Goal: Task Accomplishment & Management: Manage account settings

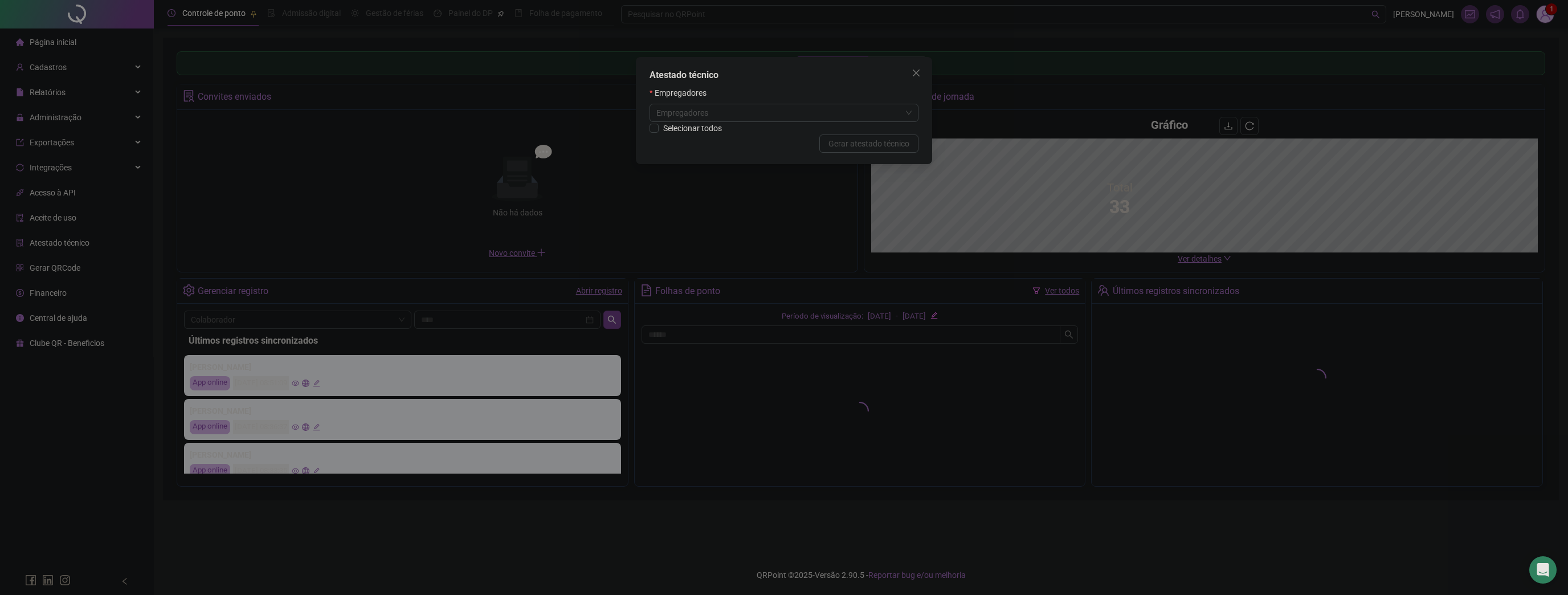
click at [1520, 32] on div "Atestado técnico Empregadores Empregadores Selecionar todos Cancelar Gerar ates…" at bounding box center [784, 297] width 1568 height 595
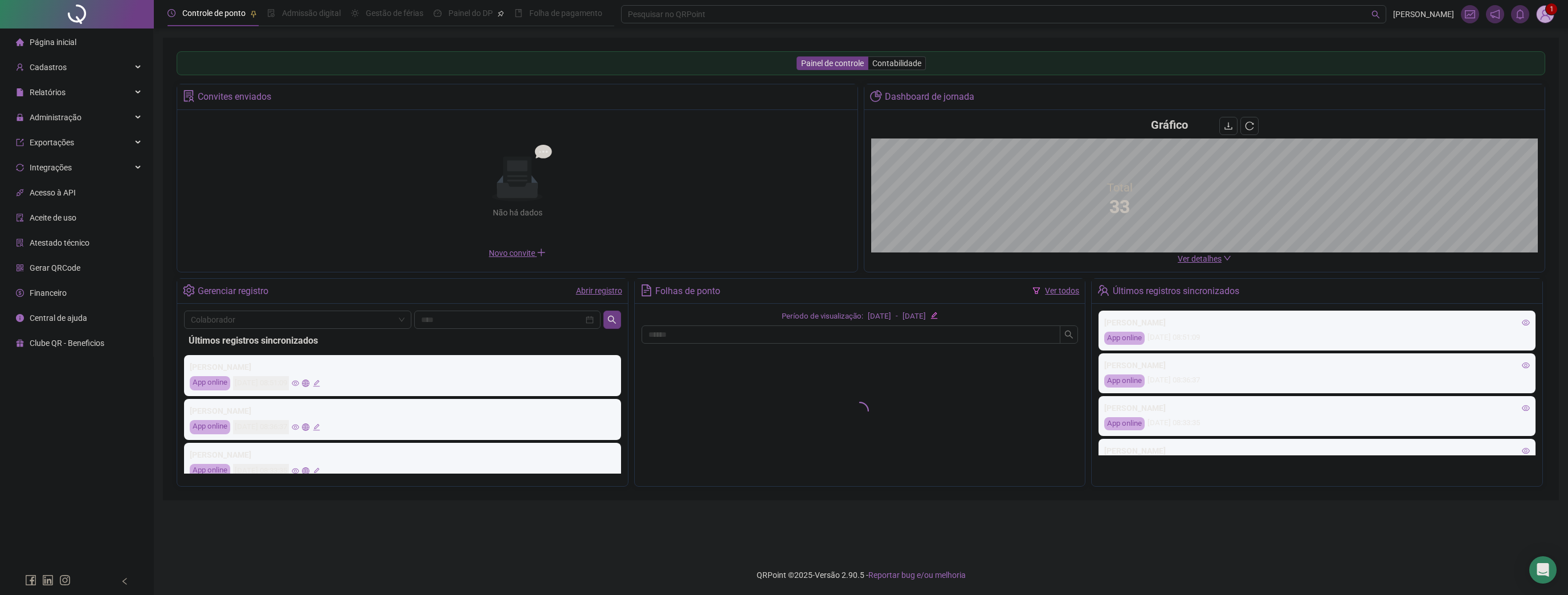
click at [1550, 12] on span "1" at bounding box center [1551, 9] width 4 height 8
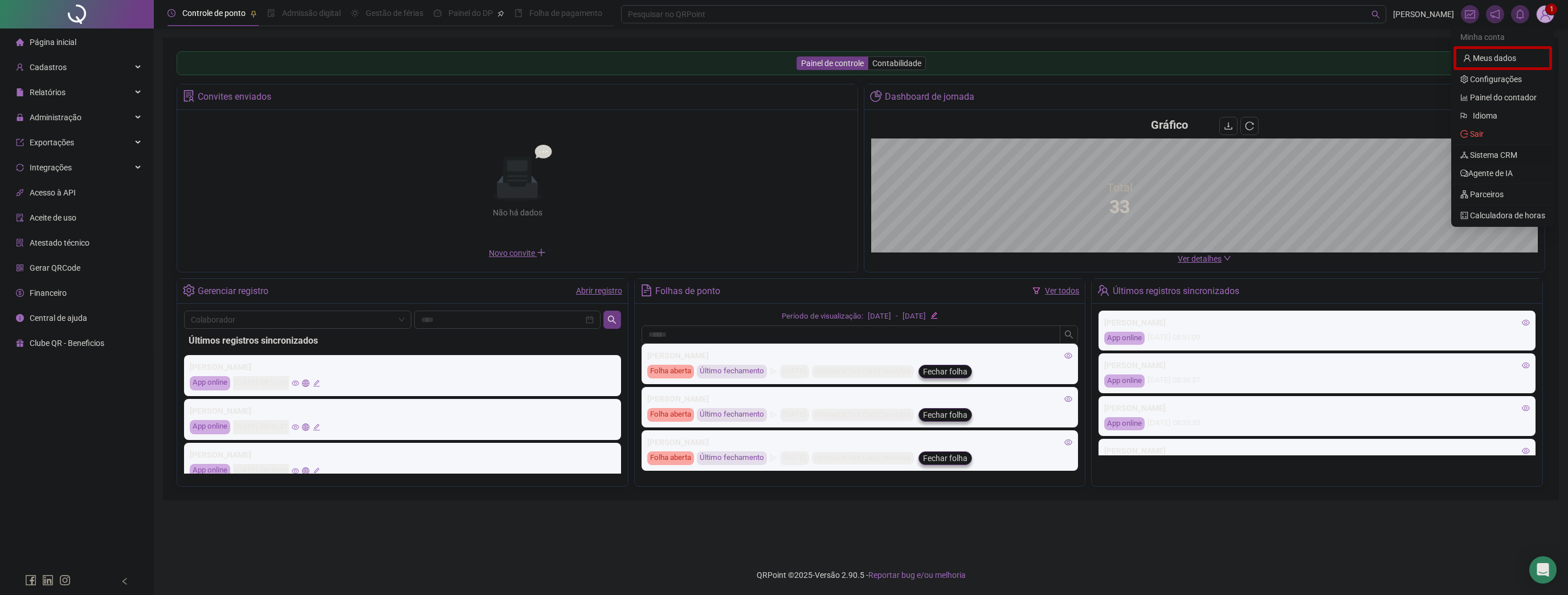
click at [1494, 152] on link "Sistema CRM" at bounding box center [1488, 154] width 57 height 9
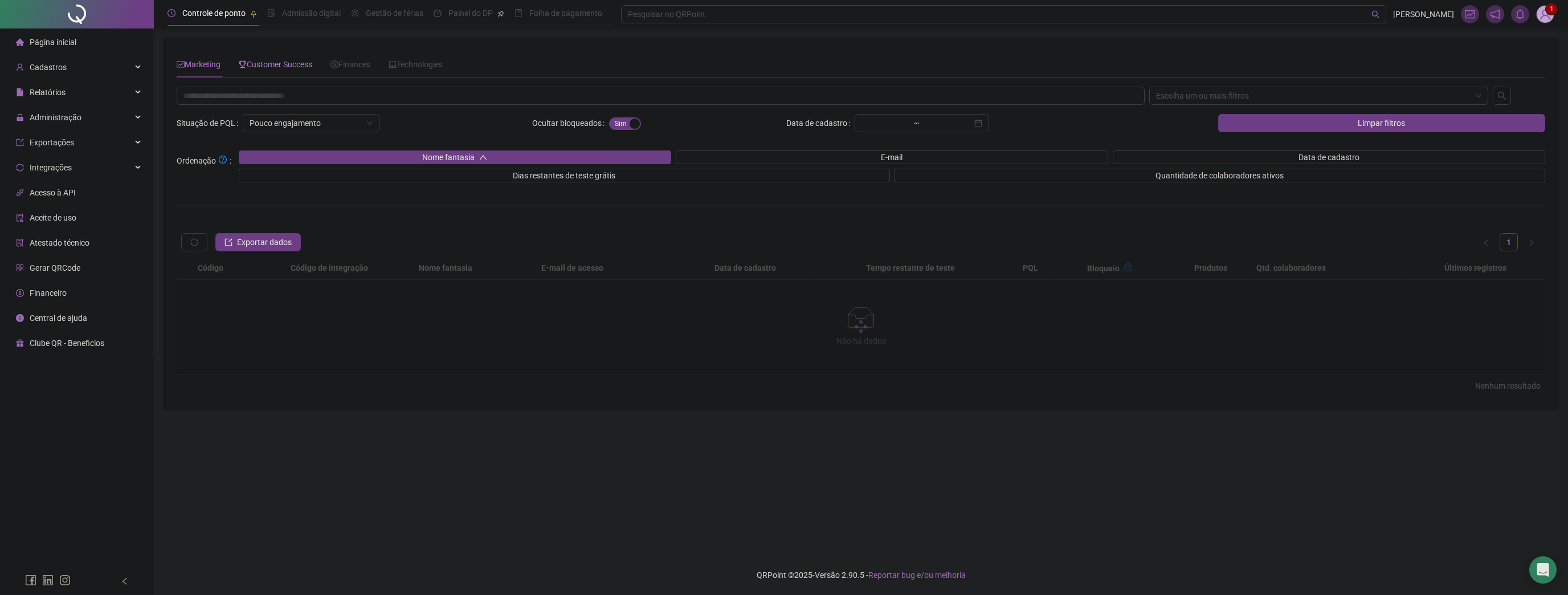
click at [294, 64] on span "Customer Success" at bounding box center [275, 64] width 74 height 9
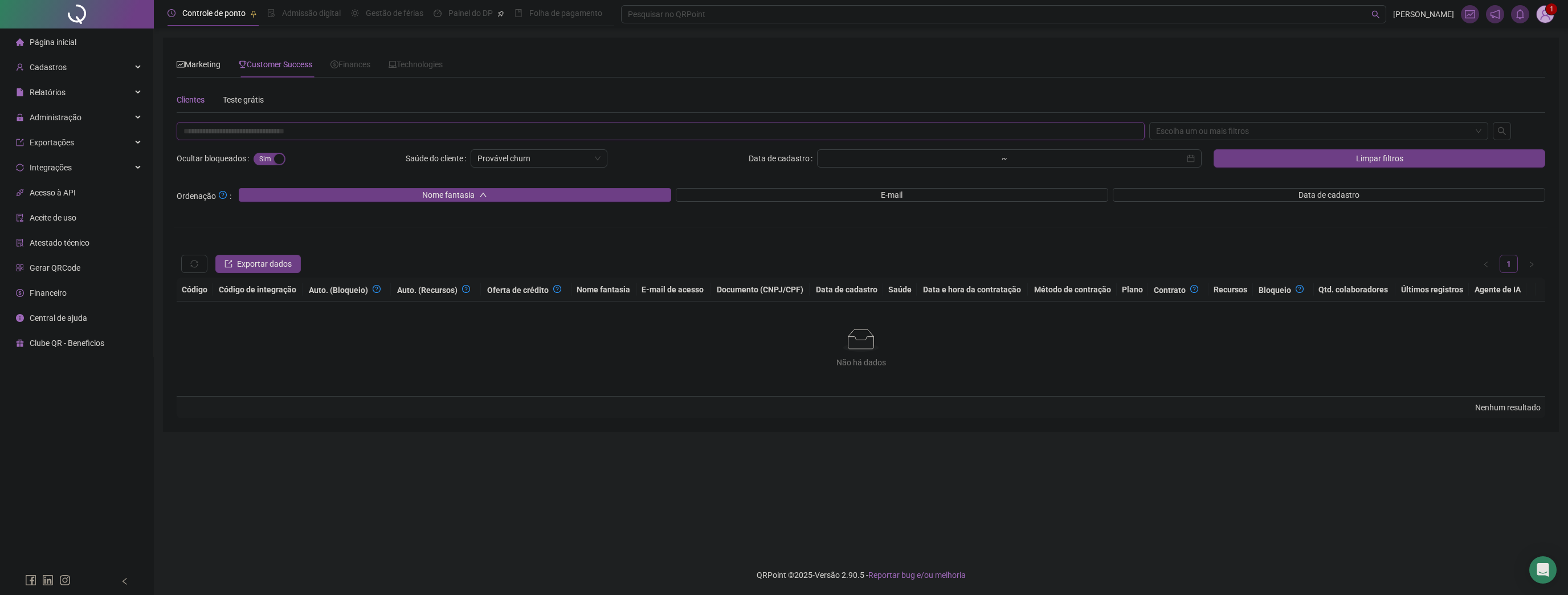
click at [265, 131] on input "text" at bounding box center [661, 131] width 967 height 18
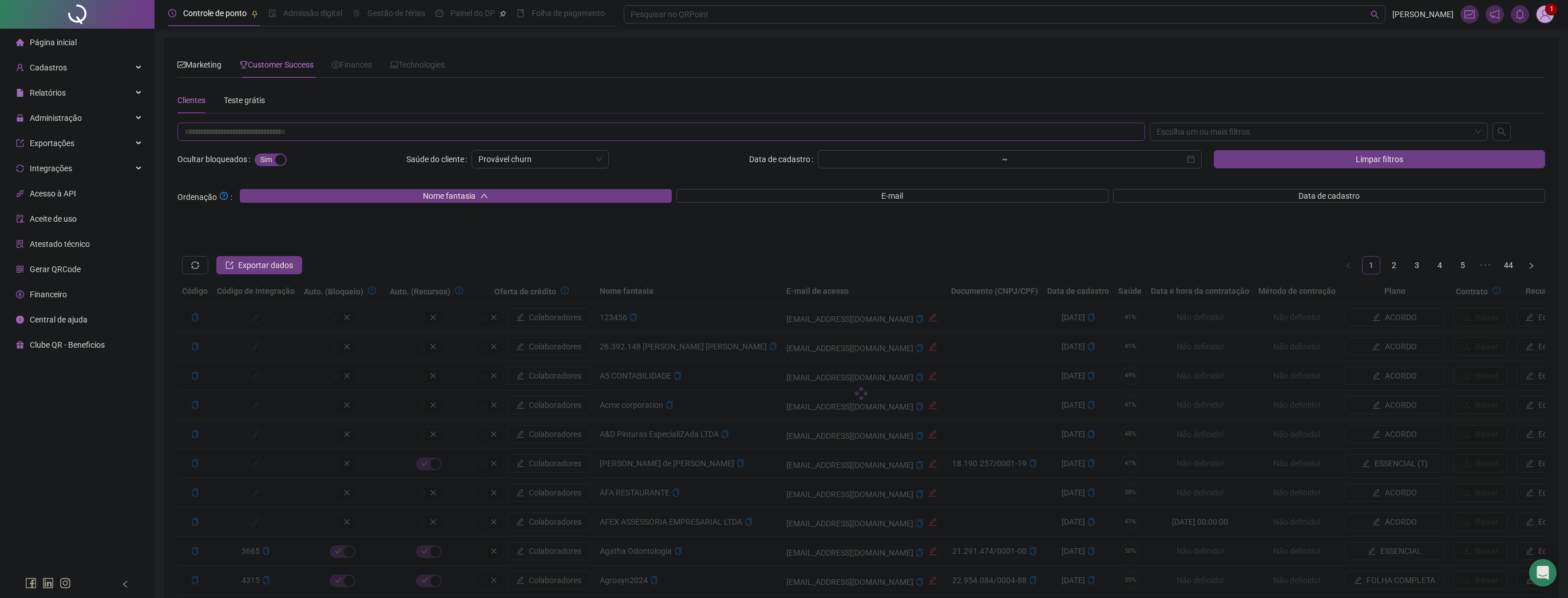
paste input "**********"
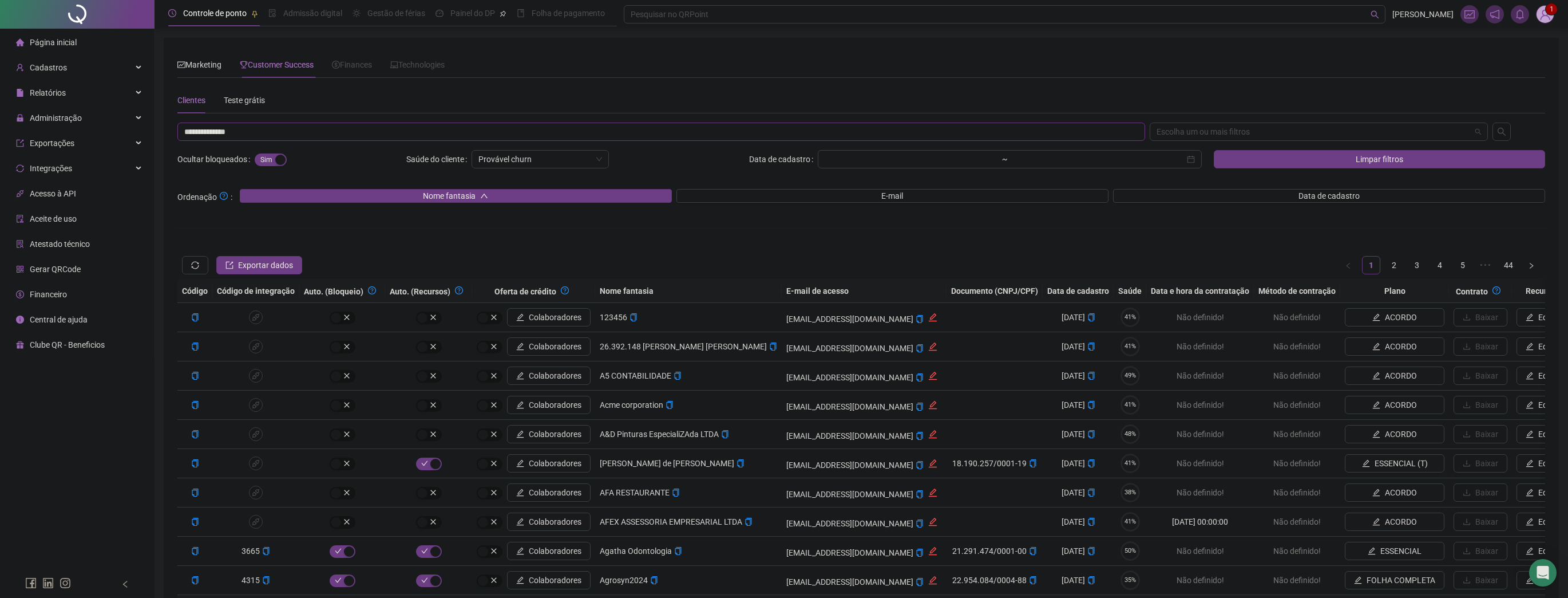
drag, startPoint x: 1186, startPoint y: 136, endPoint x: 1188, endPoint y: 142, distance: 6.3
click at [1187, 135] on div "Escolha um ou mais filtros" at bounding box center [1318, 131] width 338 height 18
type input "**********"
click at [1194, 188] on div "CNPJ/CPF" at bounding box center [1318, 191] width 320 height 12
click at [1508, 131] on button "button" at bounding box center [1501, 131] width 18 height 18
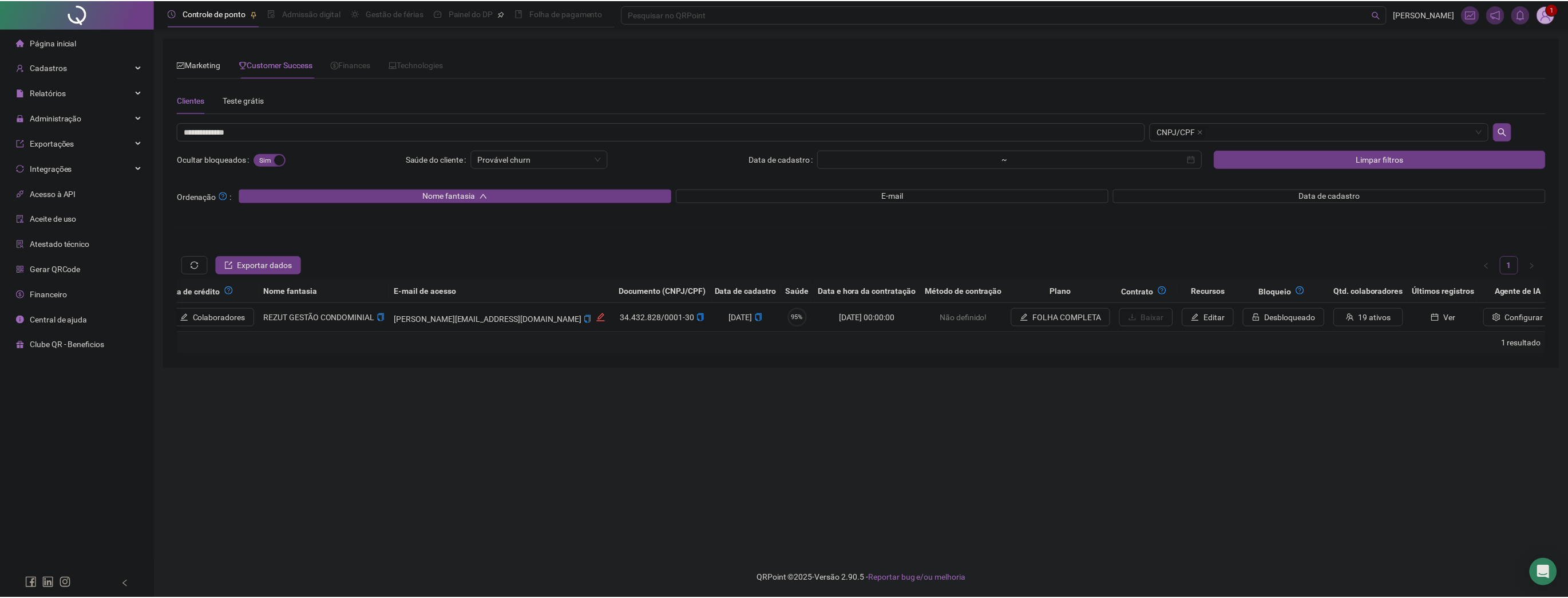
scroll to position [0, 443]
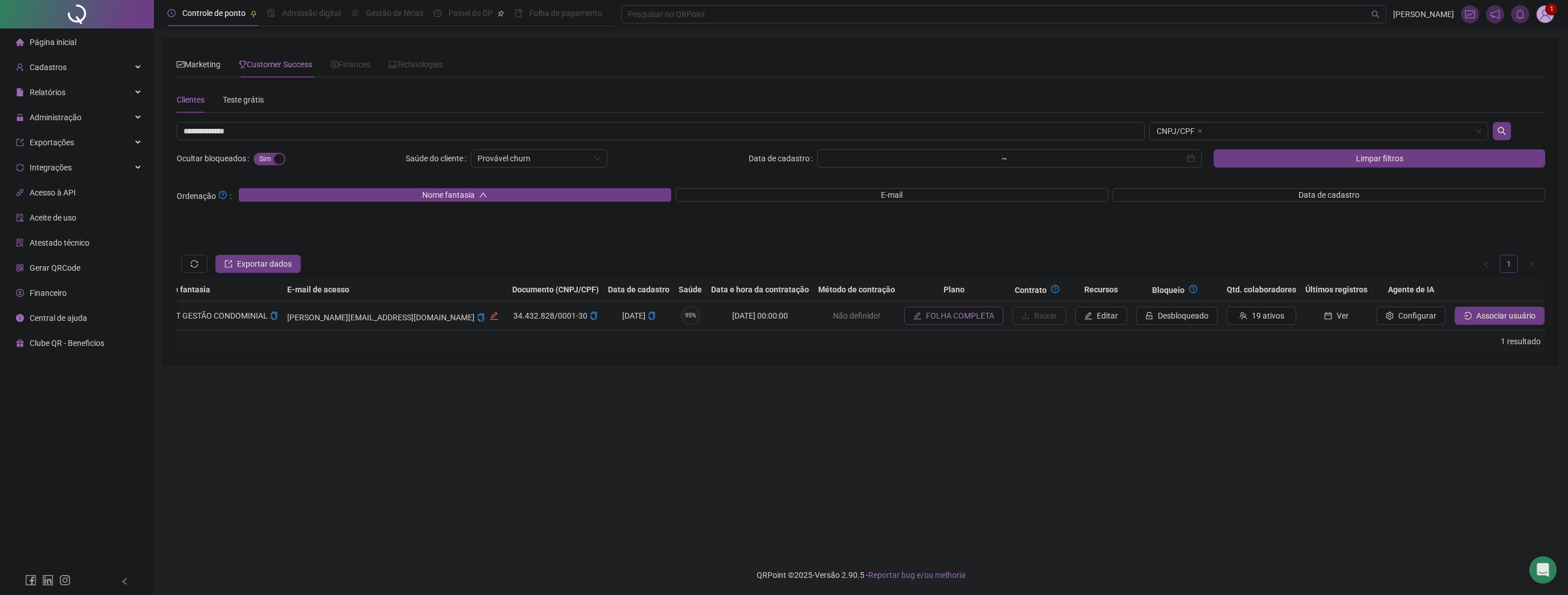
click at [926, 315] on span "FOLHA COMPLETA" at bounding box center [960, 315] width 68 height 12
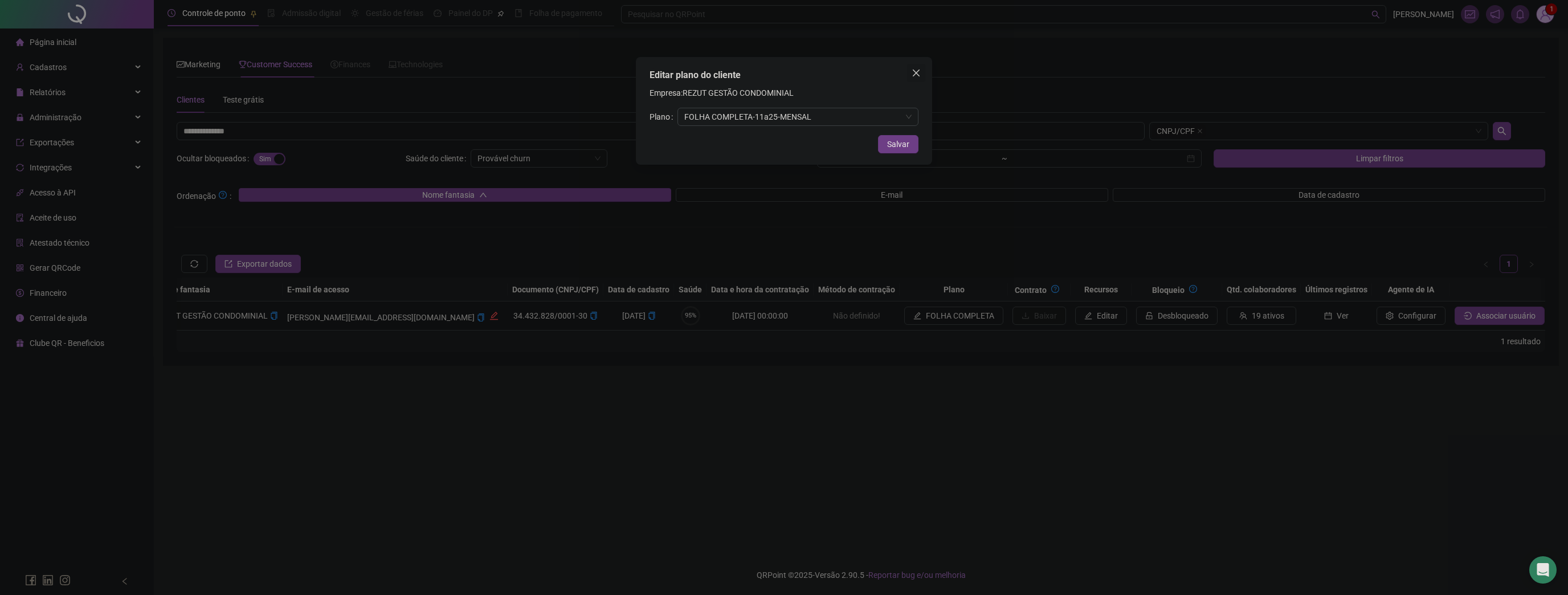
click at [920, 68] on button "Close" at bounding box center [915, 73] width 18 height 18
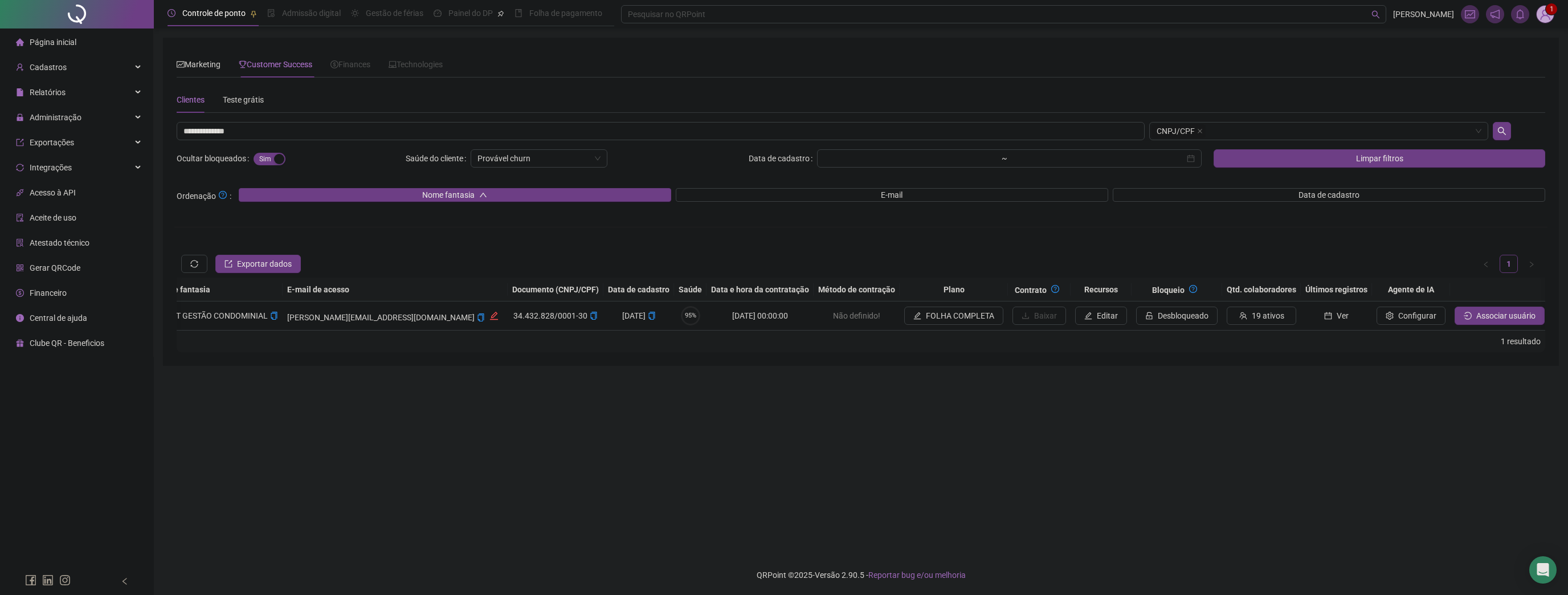
click at [1380, 226] on div "**********" at bounding box center [860, 237] width 1372 height 231
click at [926, 311] on span "FOLHA COMPLETA" at bounding box center [960, 315] width 68 height 12
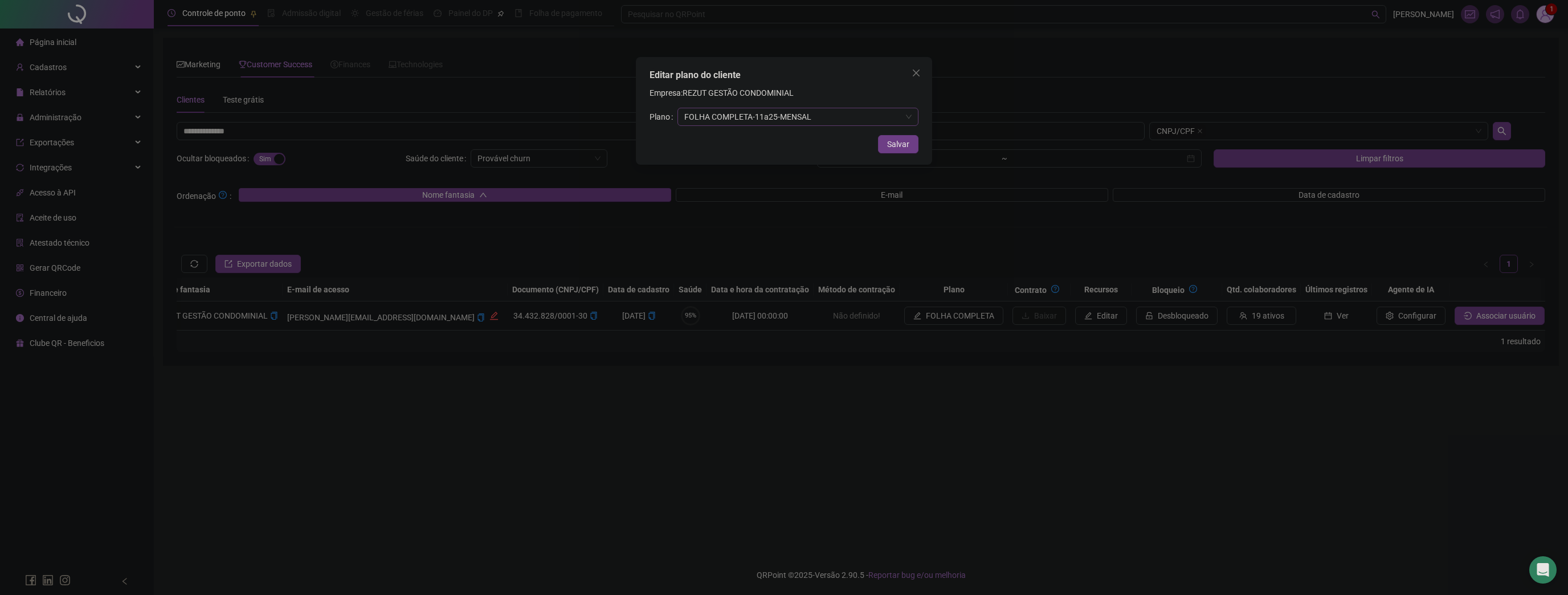
click at [812, 120] on span "FOLHA COMPLETA - 11 a 25 - MENSAL" at bounding box center [798, 116] width 227 height 17
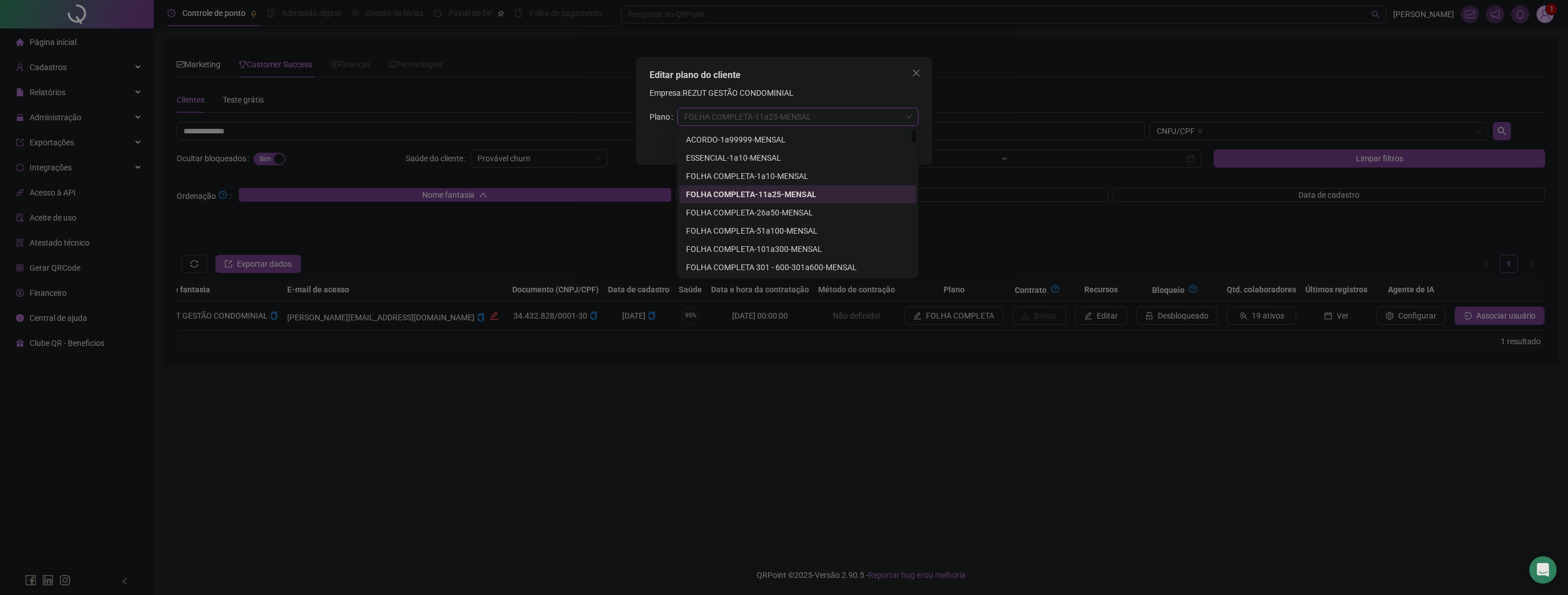
click at [825, 90] on div "Empresa: REZUT GESTÃO CONDOMINIAL Plano FOLHA COMPLETA - 11 a 25 - MENSAL" at bounding box center [783, 106] width 269 height 39
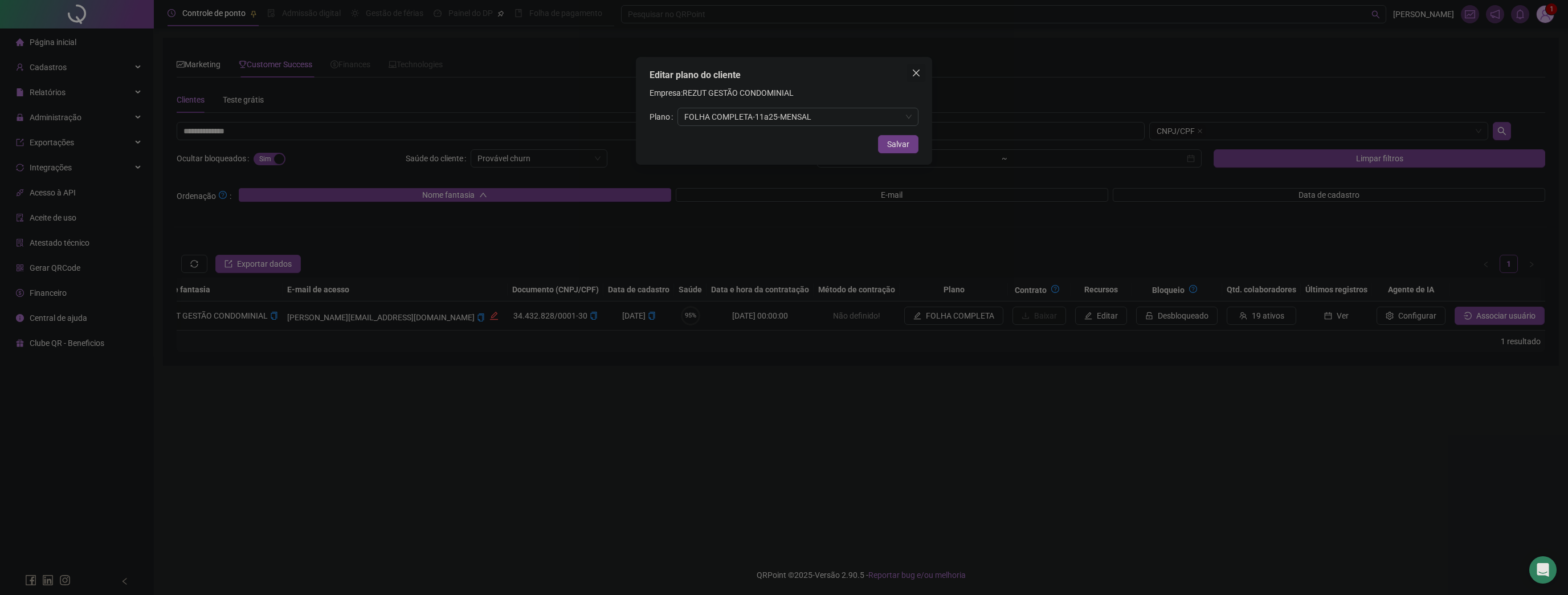
click at [911, 71] on span "Close" at bounding box center [915, 72] width 18 height 9
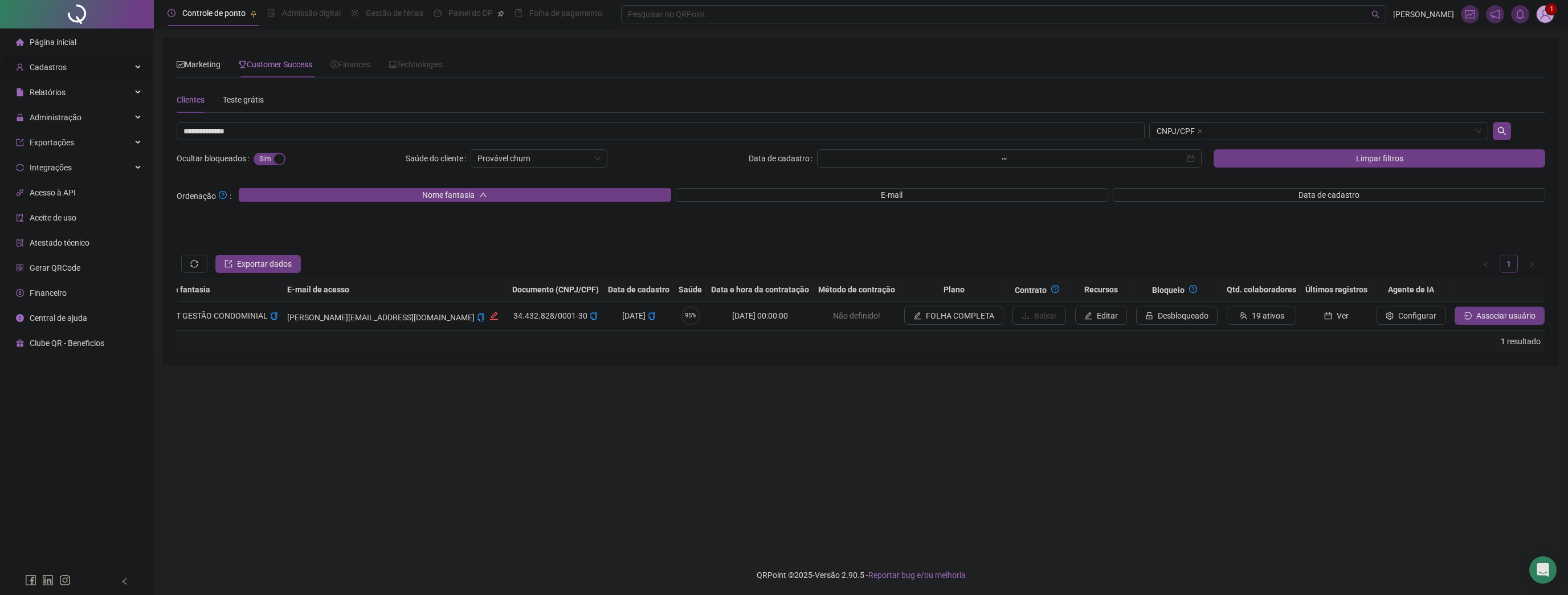
click at [62, 74] on span "Cadastros" at bounding box center [41, 67] width 50 height 23
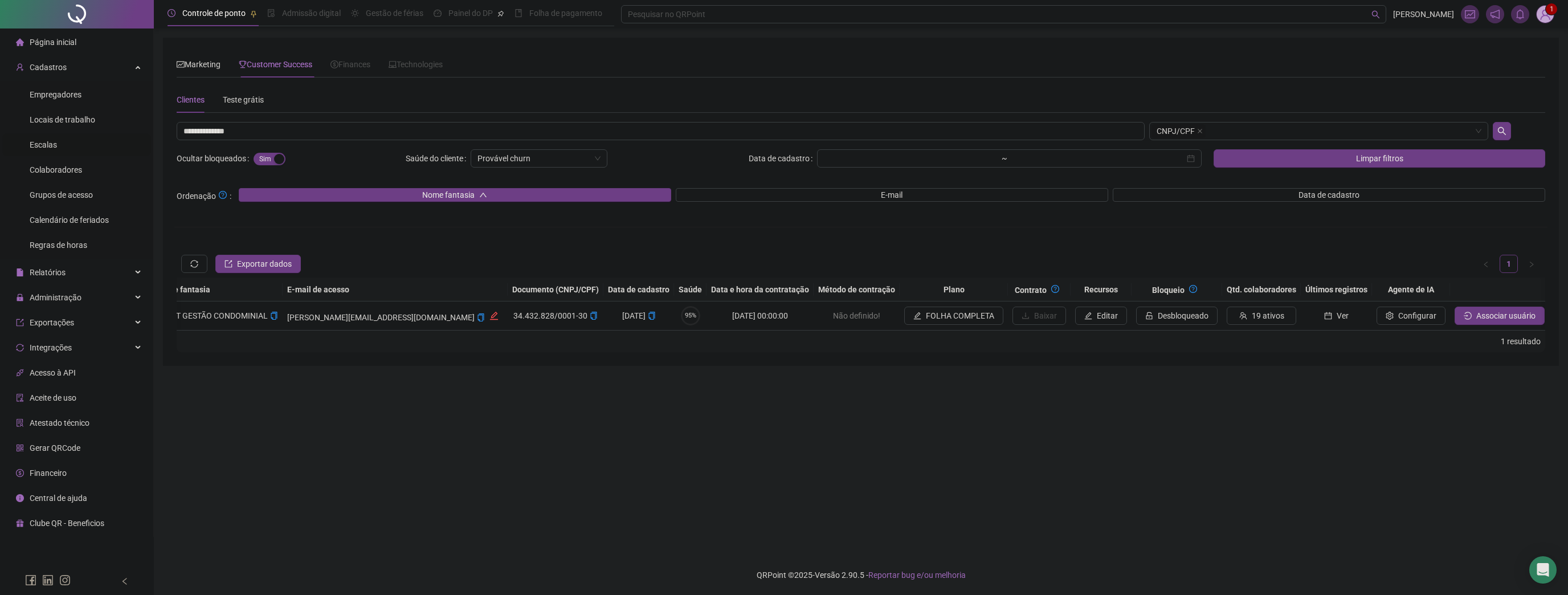
click at [54, 140] on li "Escalas" at bounding box center [76, 144] width 149 height 23
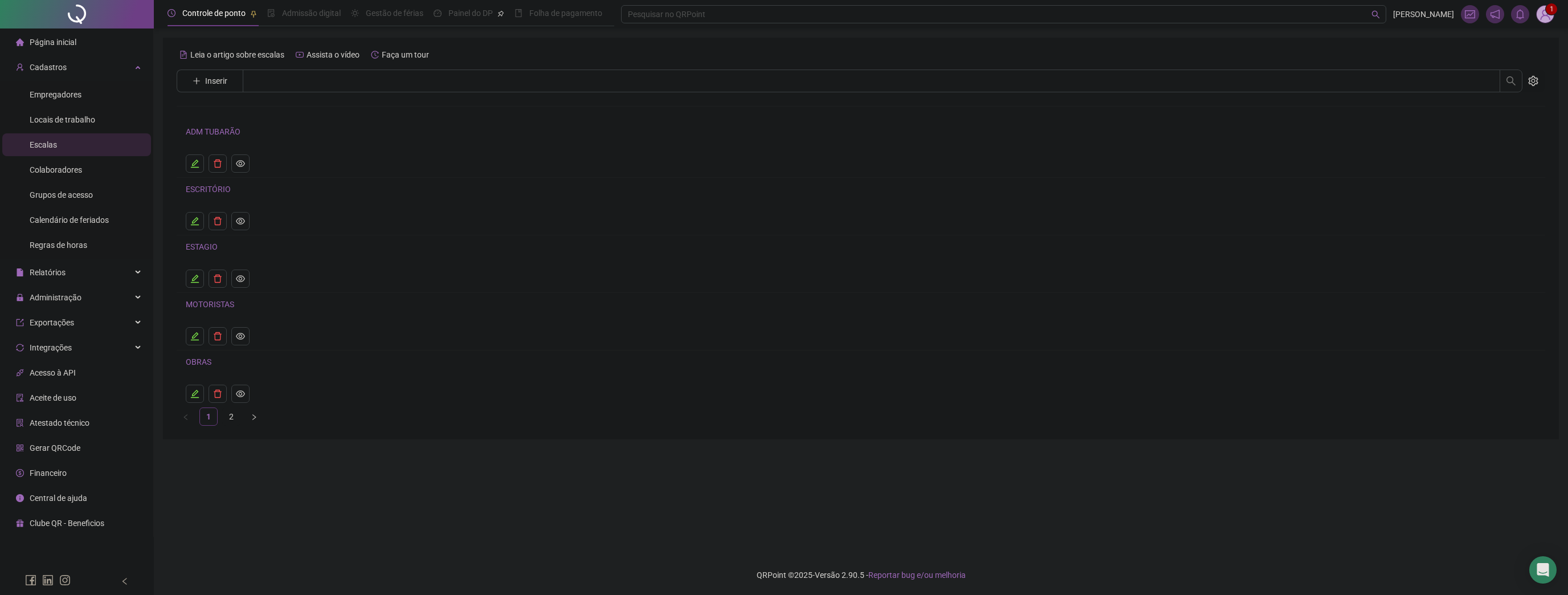
click at [217, 133] on link "ADM TUBARÃO" at bounding box center [213, 132] width 54 height 9
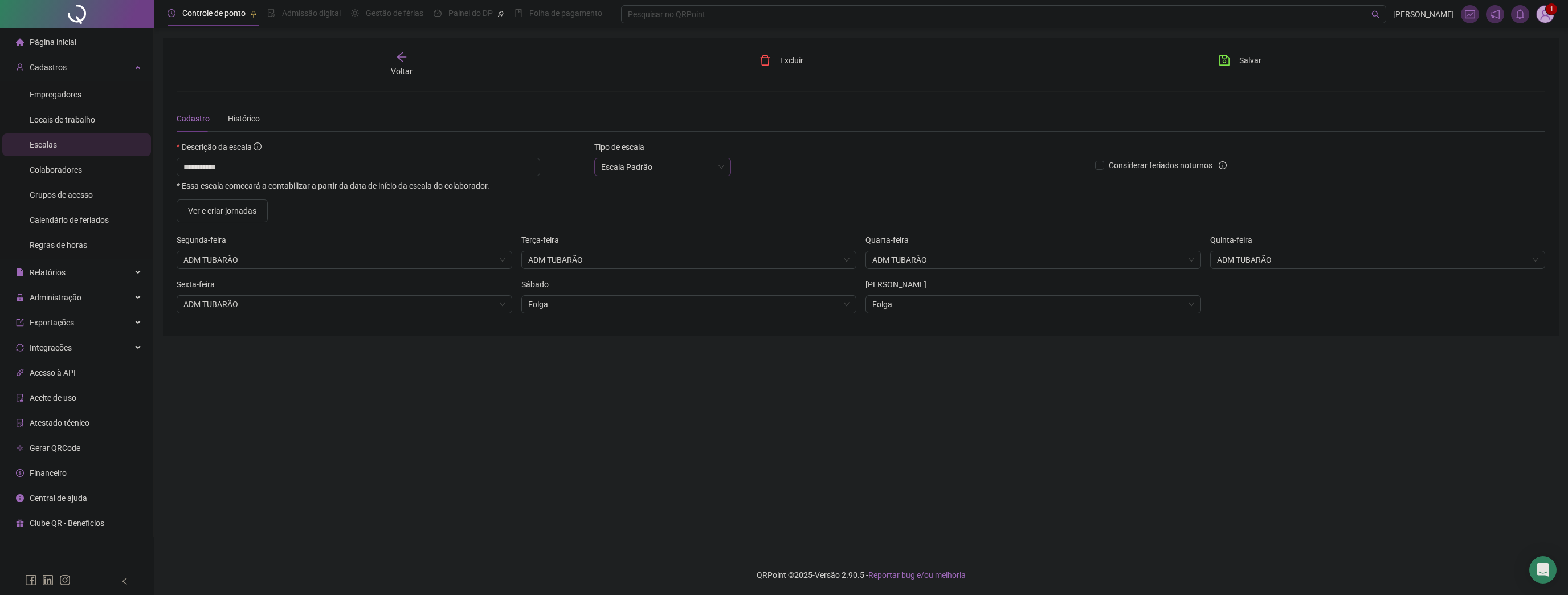
click at [688, 166] on span "Escala Padrão" at bounding box center [662, 166] width 123 height 17
click at [778, 153] on div "Descrição da escala" at bounding box center [631, 149] width 909 height 17
click at [1224, 164] on icon "info-circle" at bounding box center [1222, 166] width 8 height 8
click at [286, 254] on span "ADM TUBARÃO" at bounding box center [344, 260] width 322 height 17
click at [252, 203] on button "Ver e criar jornadas" at bounding box center [222, 211] width 91 height 23
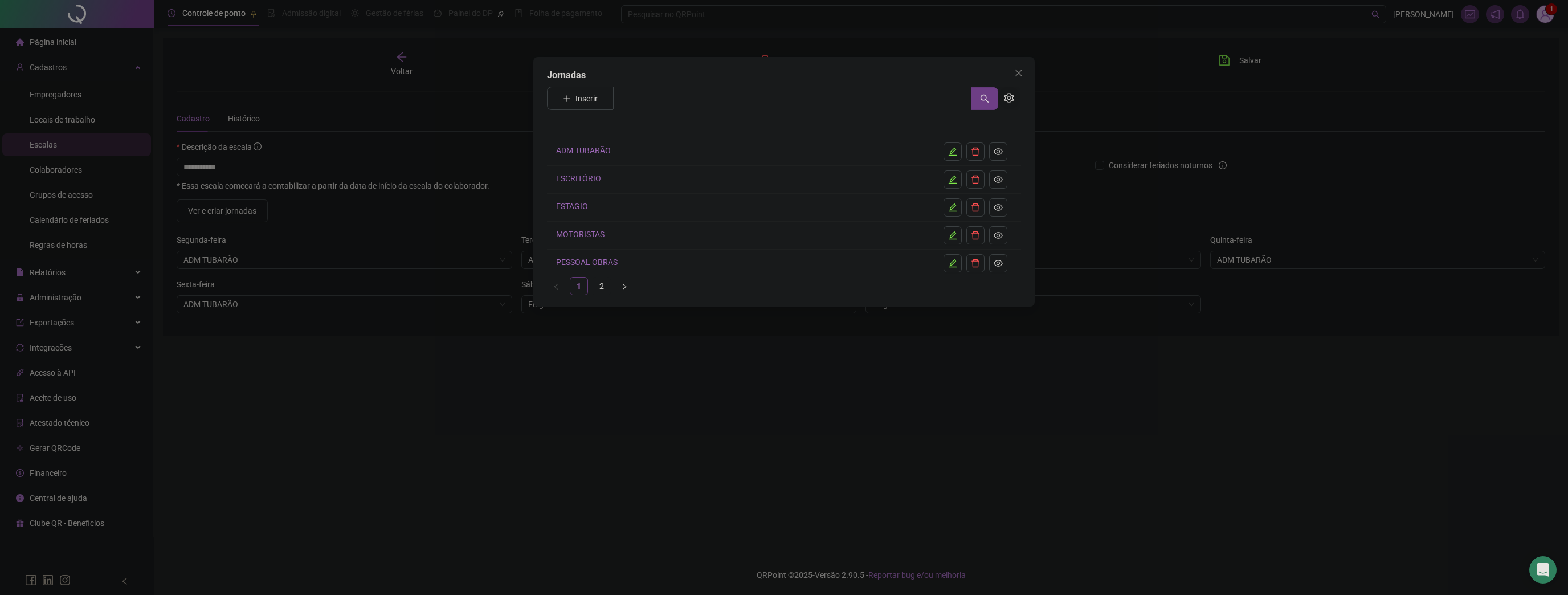
click at [1010, 100] on icon "setting" at bounding box center [1009, 97] width 11 height 11
click at [950, 148] on icon "edit" at bounding box center [952, 151] width 9 height 9
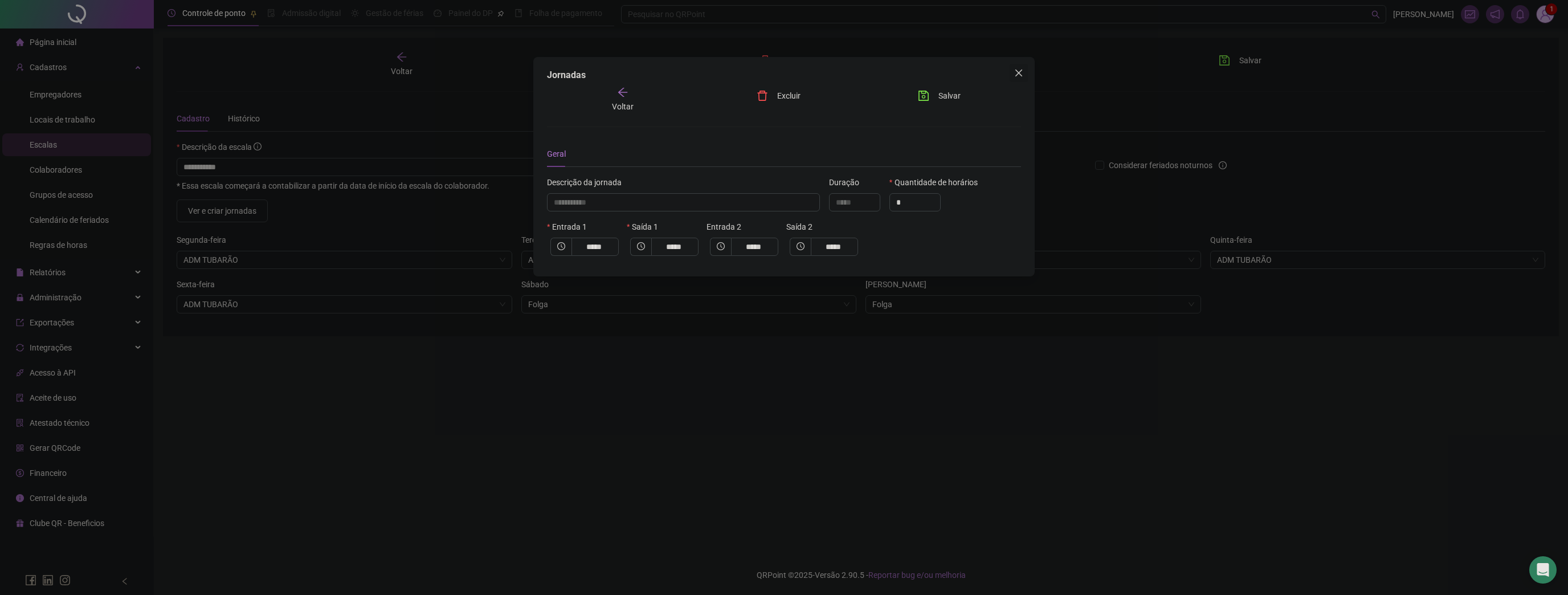
click at [1021, 68] on button "Close" at bounding box center [1019, 73] width 18 height 18
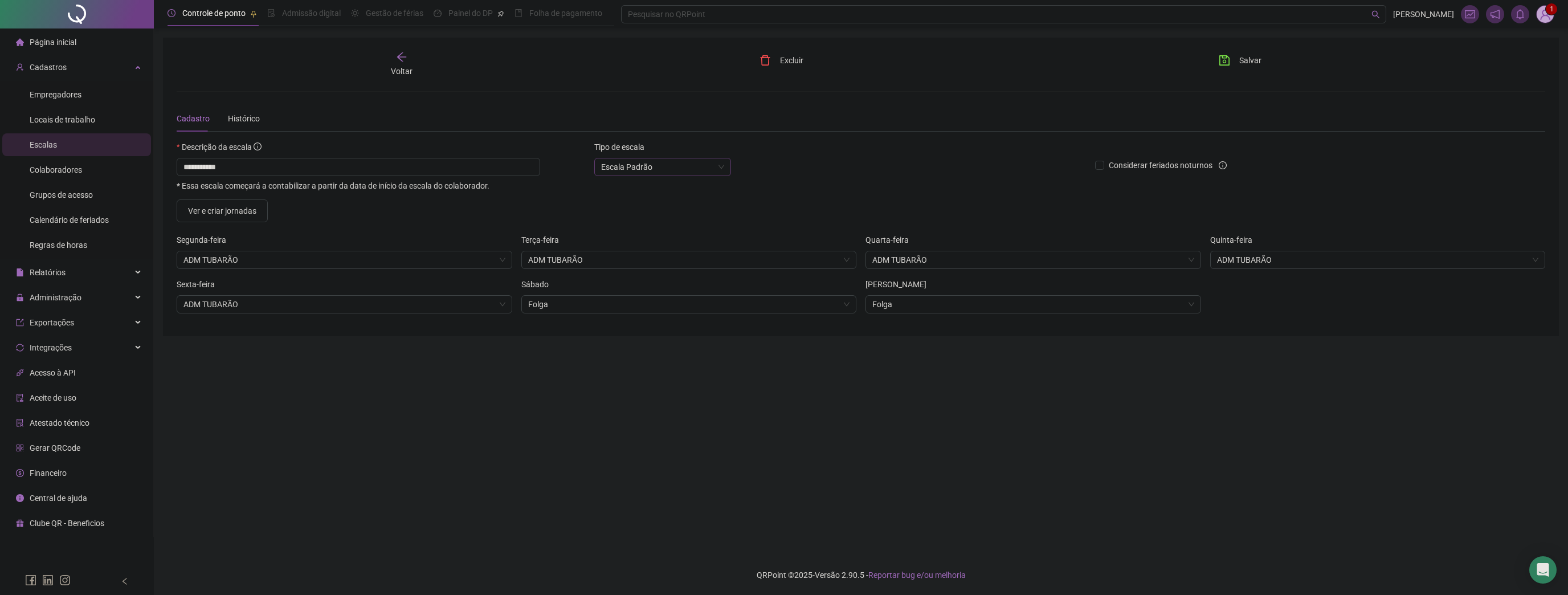
click at [626, 165] on span "Escala Padrão" at bounding box center [662, 166] width 123 height 17
click at [698, 136] on div "**********" at bounding box center [861, 213] width 1368 height 217
click at [1547, 16] on img at bounding box center [1544, 14] width 17 height 17
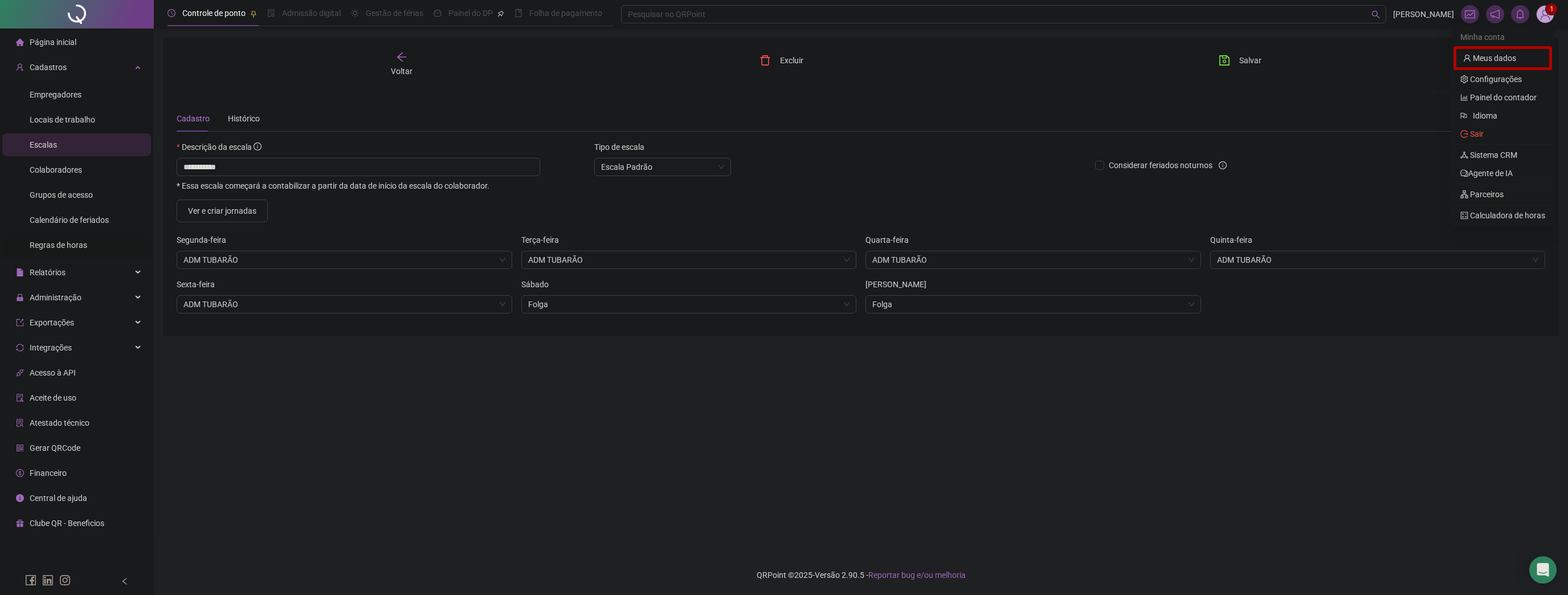
click at [77, 243] on span "Regras de horas" at bounding box center [58, 244] width 58 height 9
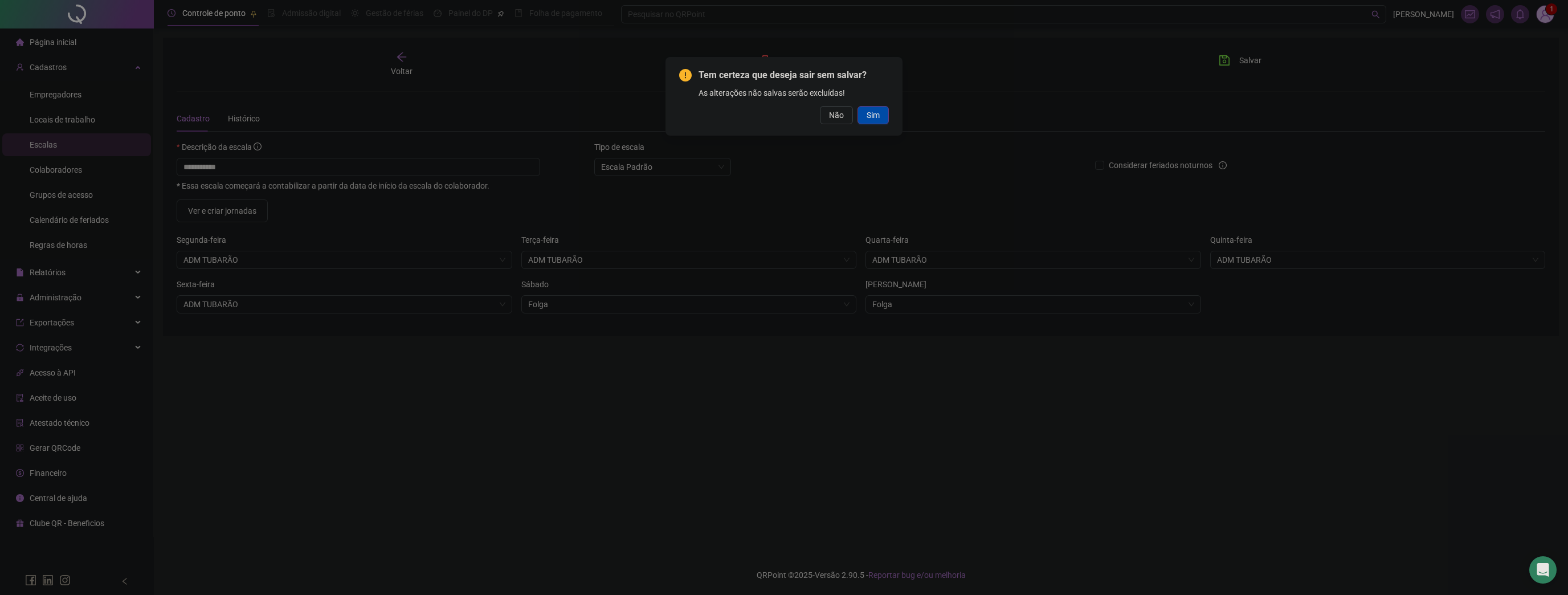
click at [876, 113] on span "Sim" at bounding box center [873, 114] width 13 height 12
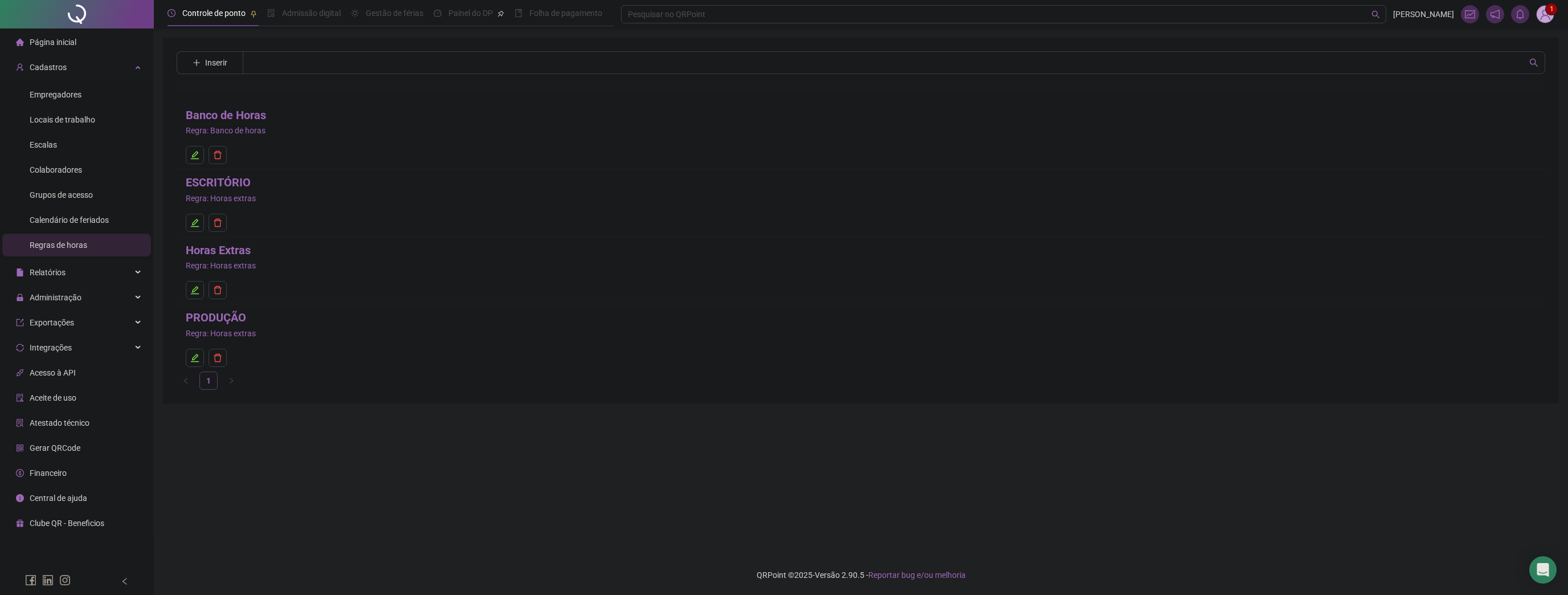
click at [260, 115] on link "Banco de Horas" at bounding box center [226, 115] width 80 height 18
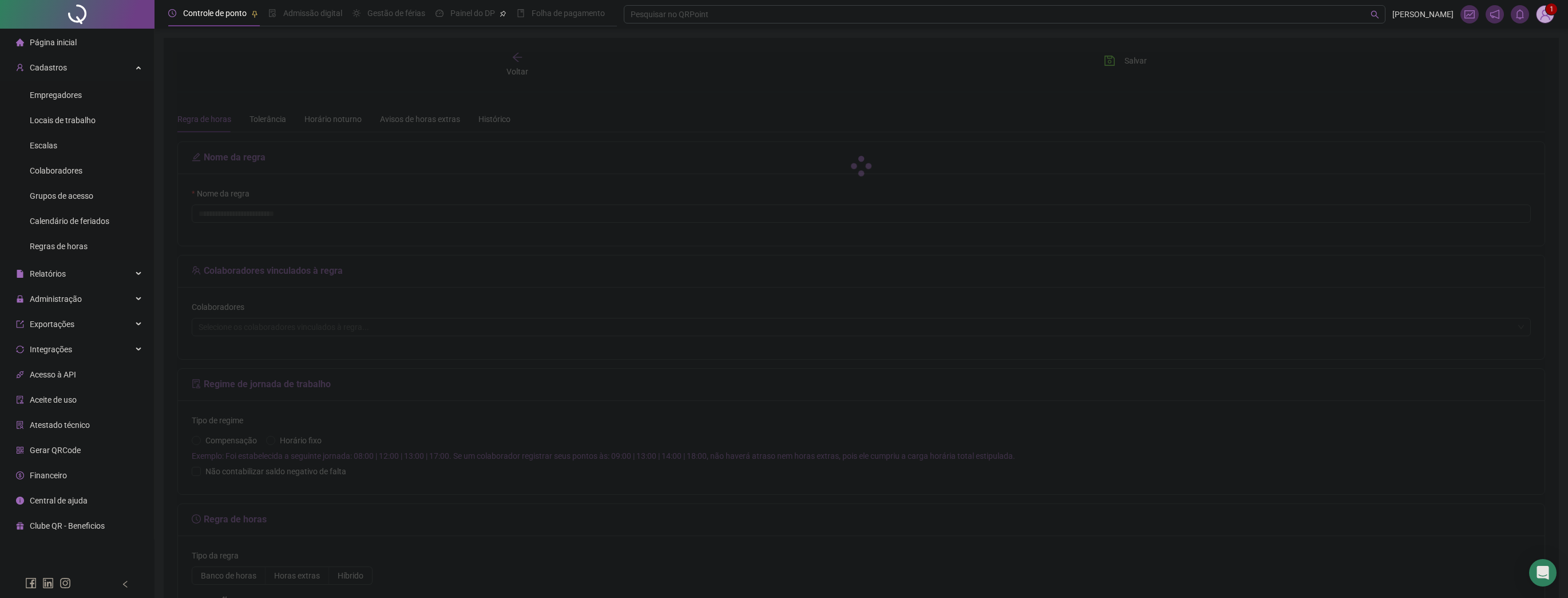
type input "**********"
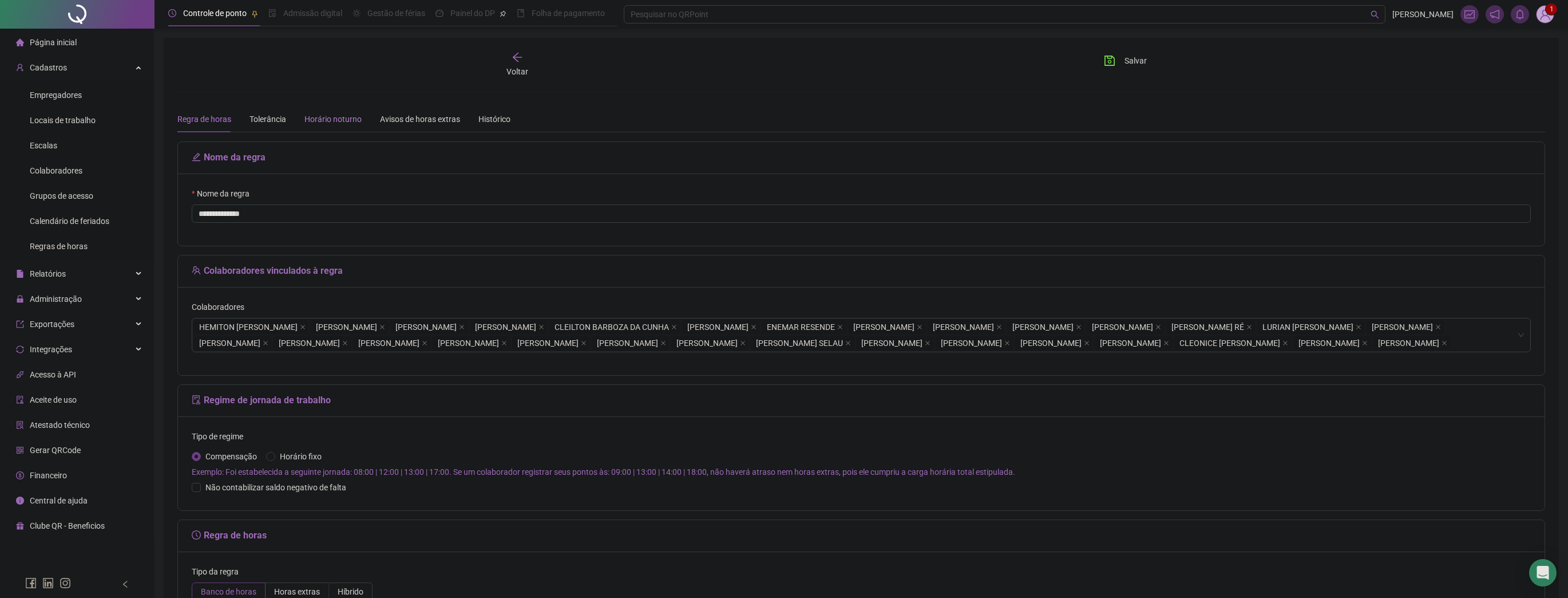
click at [340, 119] on div "Horário noturno" at bounding box center [333, 118] width 57 height 12
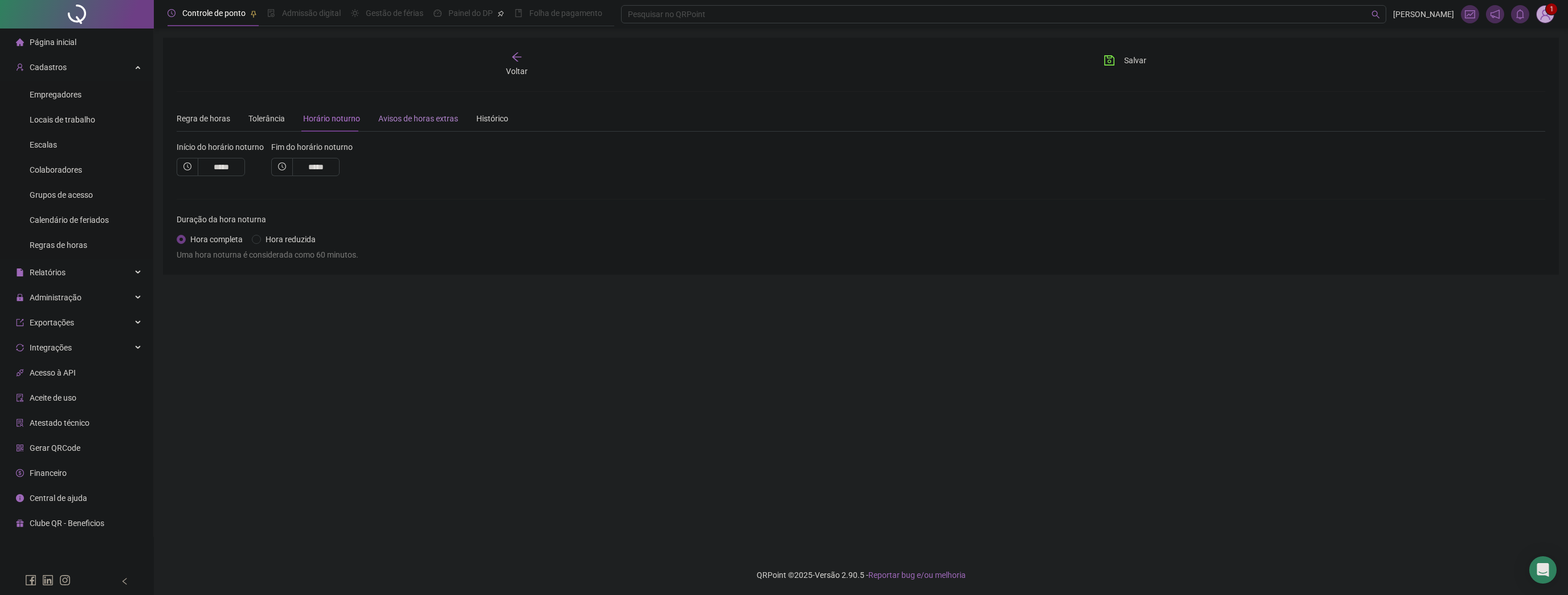
click at [416, 118] on div "Avisos de horas extras" at bounding box center [418, 118] width 80 height 12
click at [486, 121] on div "Histórico" at bounding box center [492, 118] width 32 height 12
click at [274, 112] on div "Tolerância" at bounding box center [266, 118] width 37 height 12
click at [203, 110] on div "Regra de horas" at bounding box center [204, 119] width 54 height 26
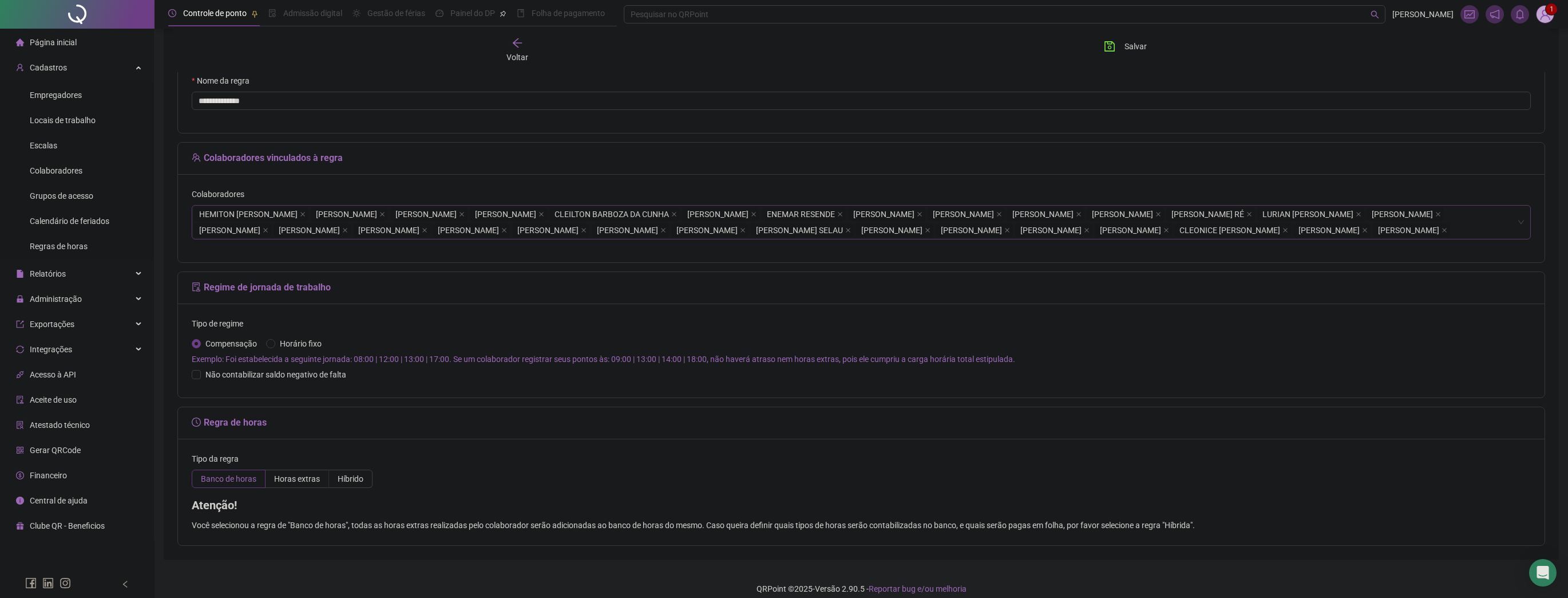
scroll to position [138, 0]
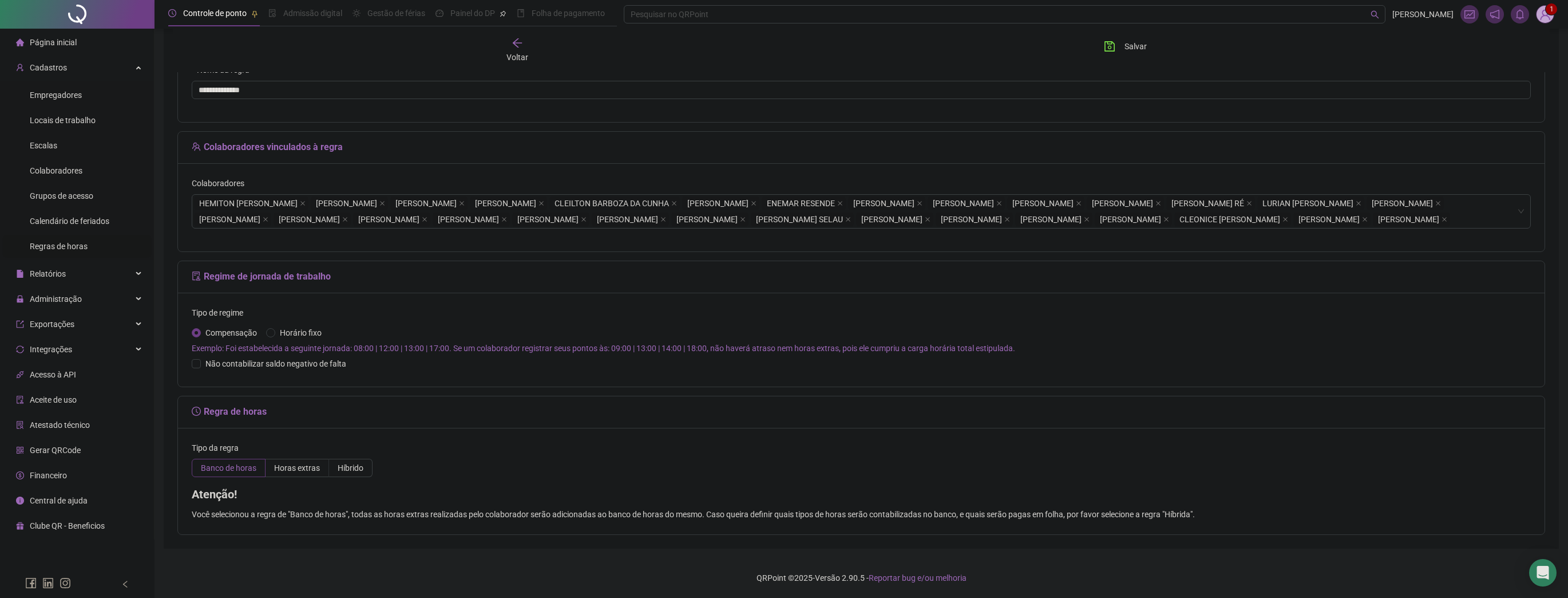
click at [55, 250] on span "Regras de horas" at bounding box center [58, 246] width 58 height 9
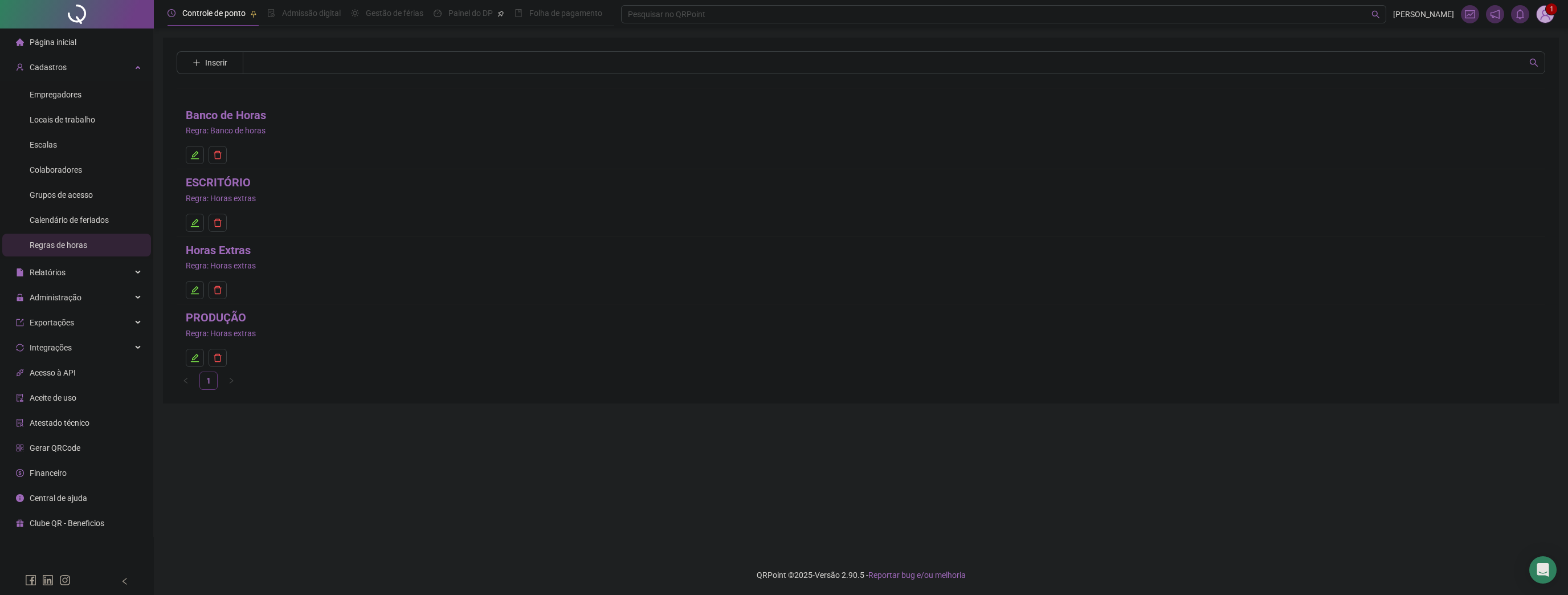
click at [225, 257] on link "Horas Extras" at bounding box center [218, 251] width 65 height 18
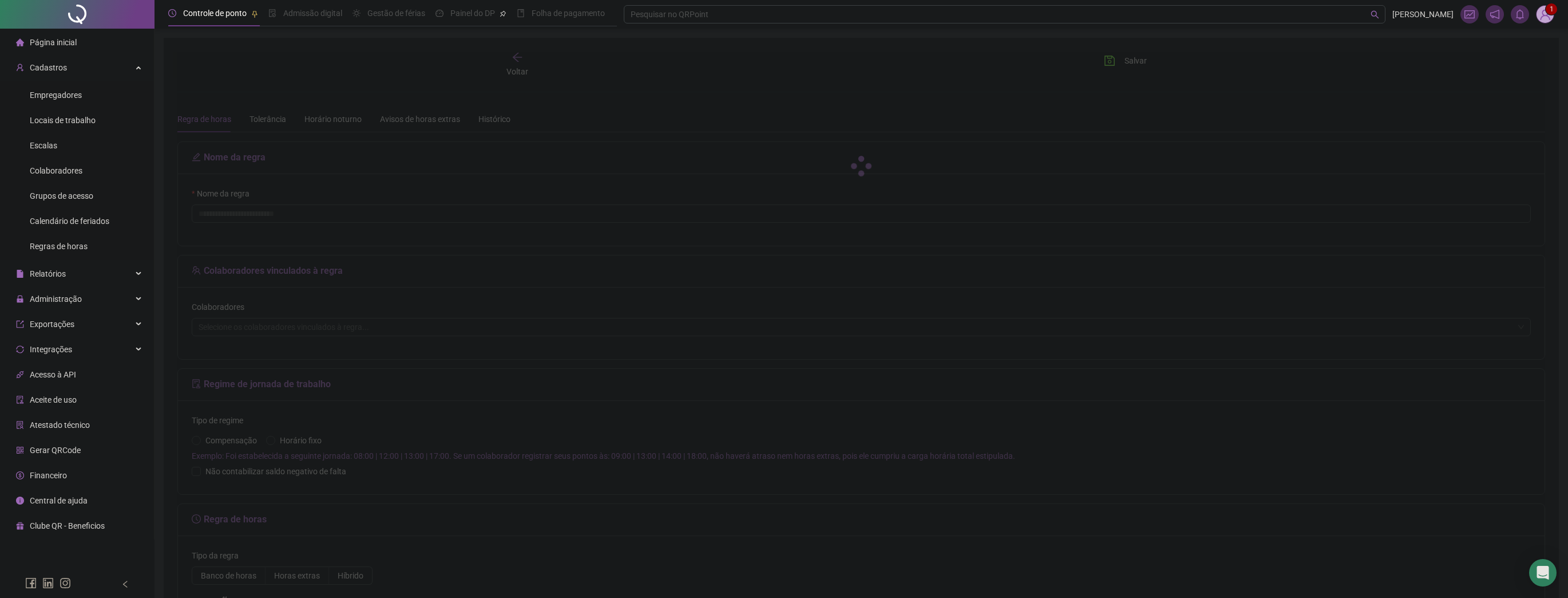
type input "**********"
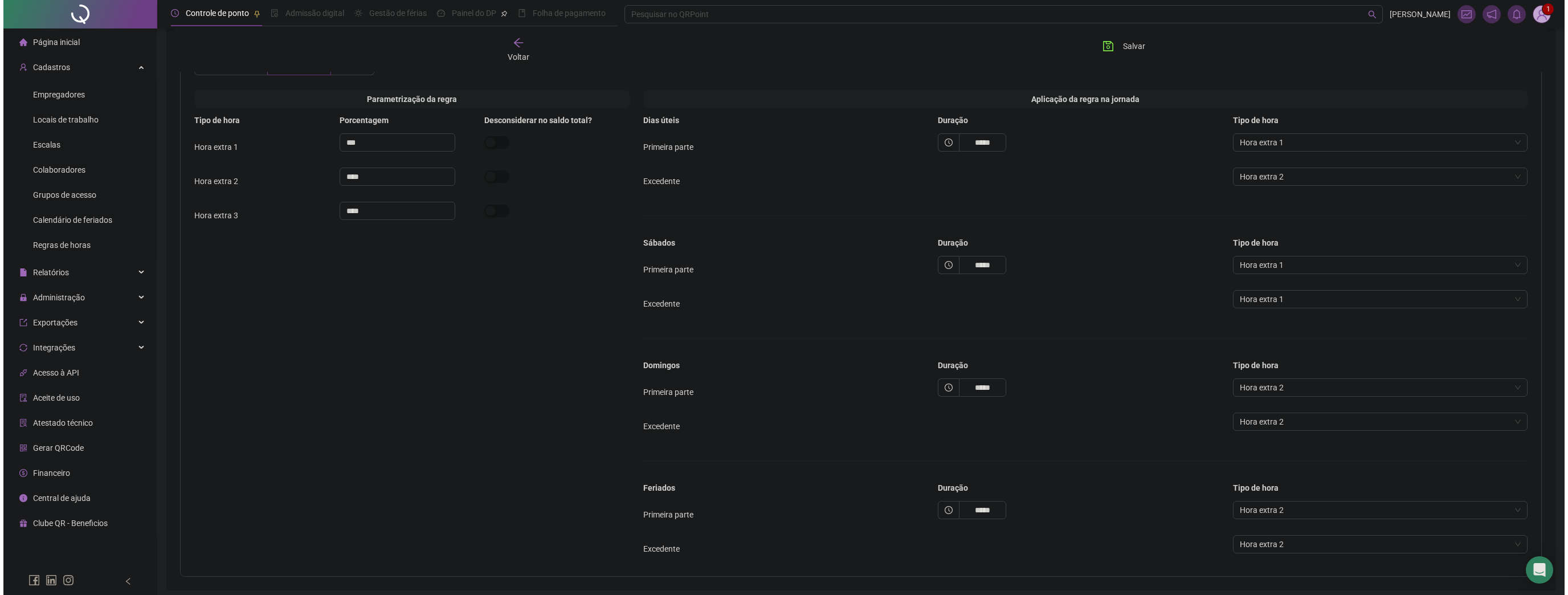
scroll to position [503, 0]
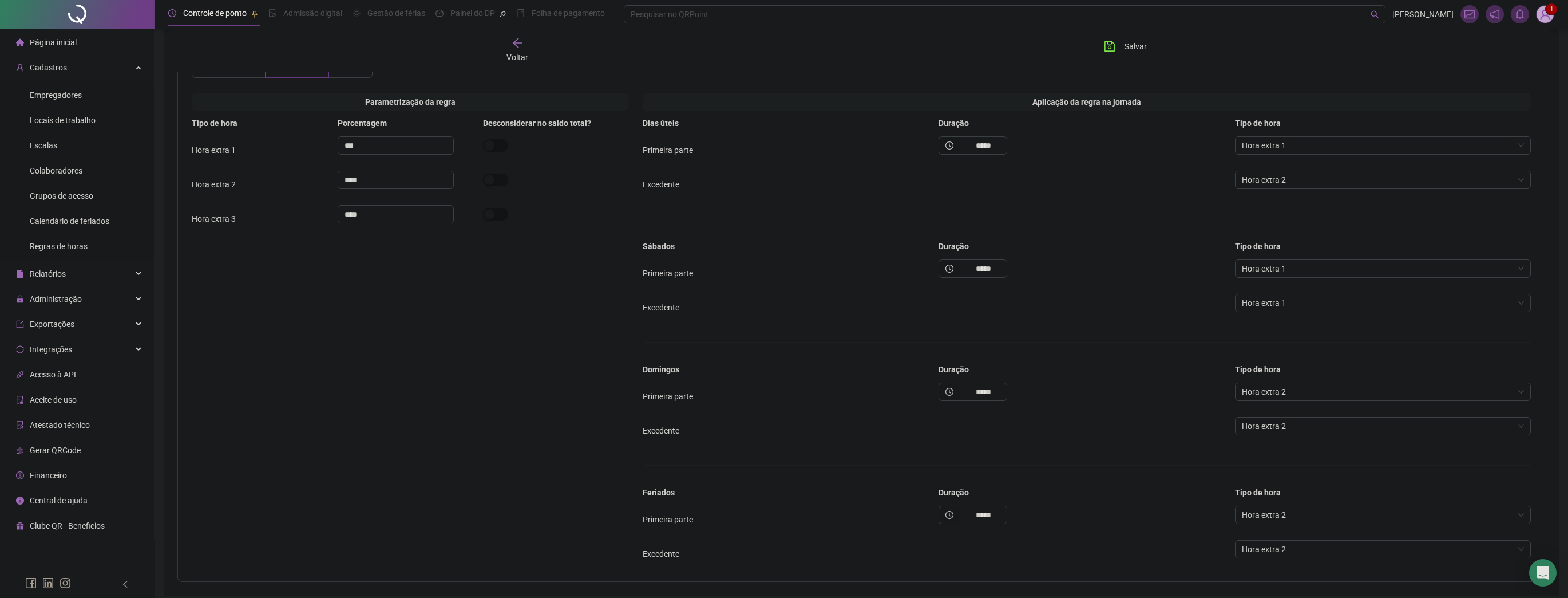
click at [1546, 16] on img at bounding box center [1544, 14] width 17 height 17
click at [1516, 214] on link "Calculadora de horas" at bounding box center [1502, 216] width 86 height 9
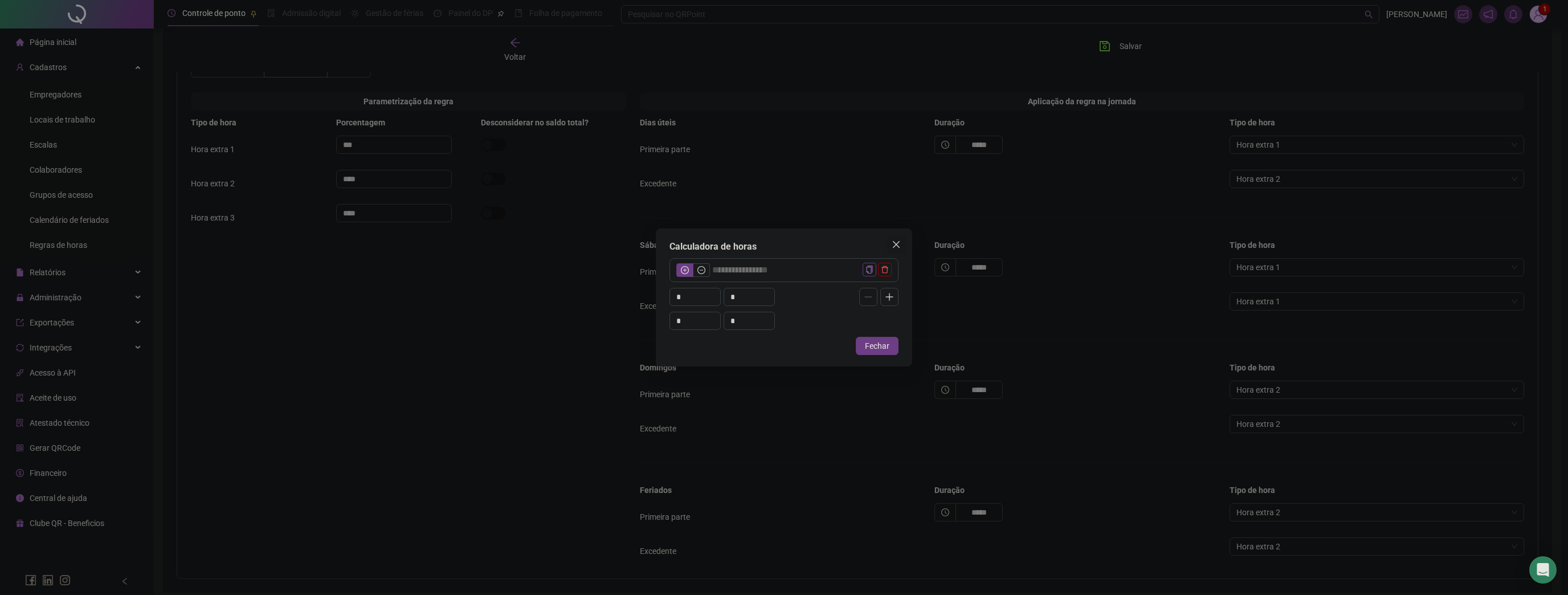
click at [894, 248] on icon "close" at bounding box center [895, 244] width 9 height 9
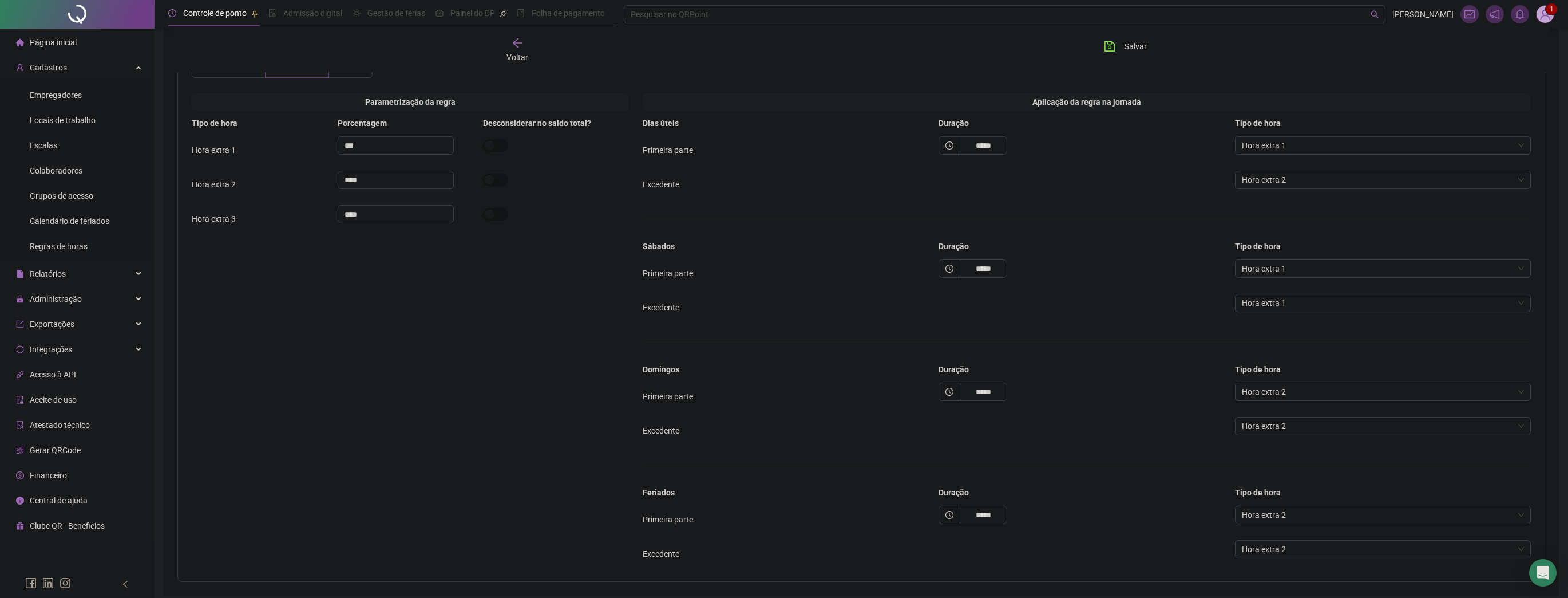
click at [1545, 14] on img at bounding box center [1544, 14] width 17 height 17
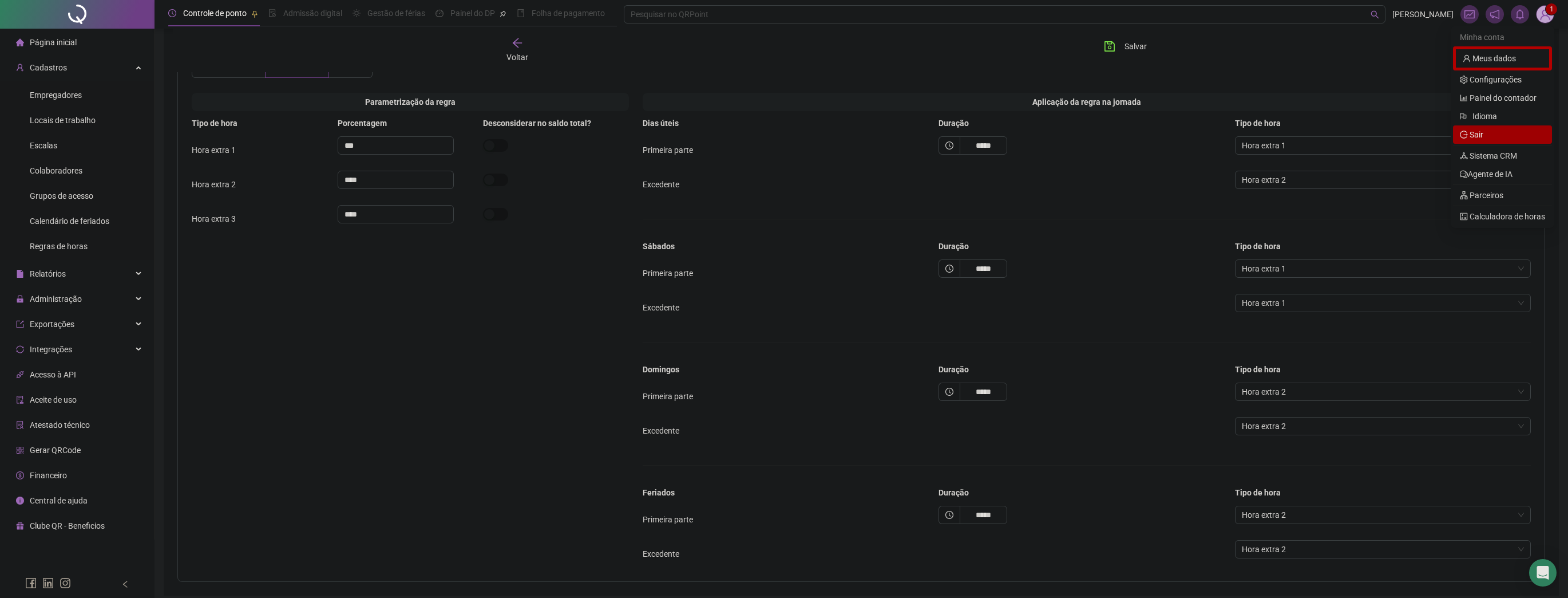
click at [1491, 133] on span "Sair" at bounding box center [1502, 134] width 86 height 12
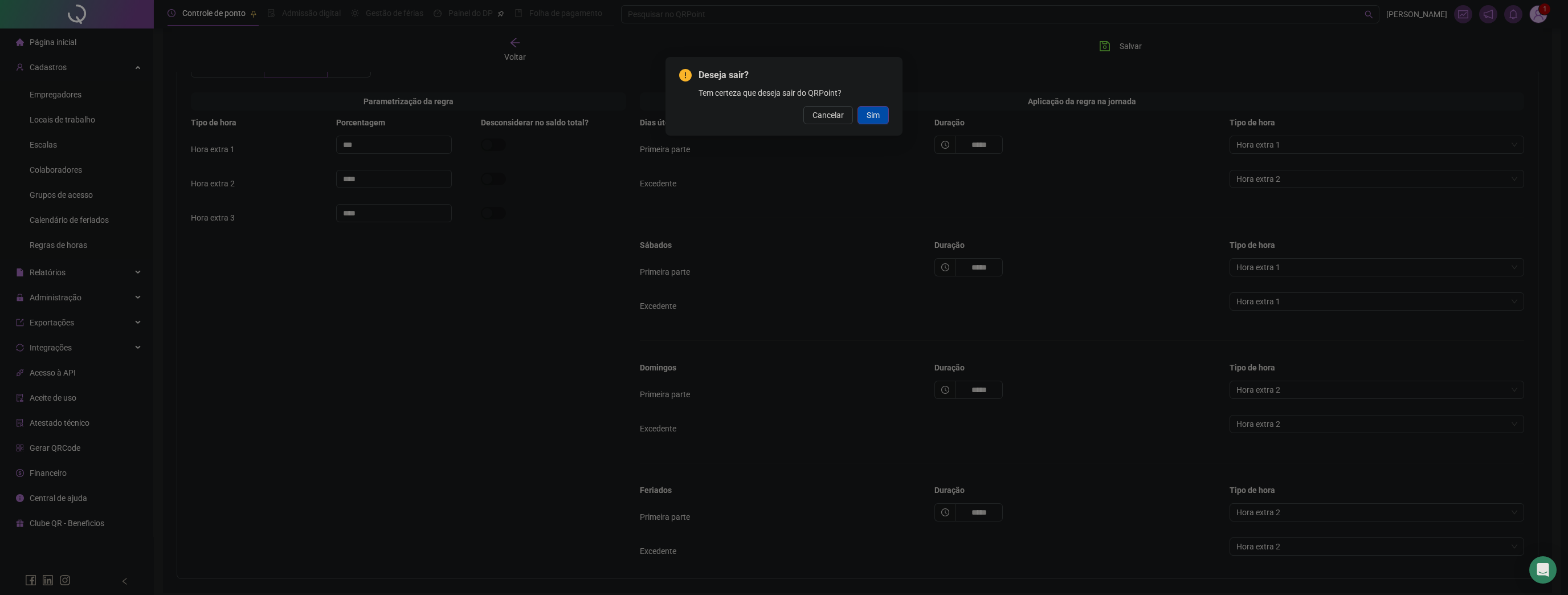
click at [882, 112] on button "Sim" at bounding box center [872, 115] width 32 height 18
